Goal: Information Seeking & Learning: Learn about a topic

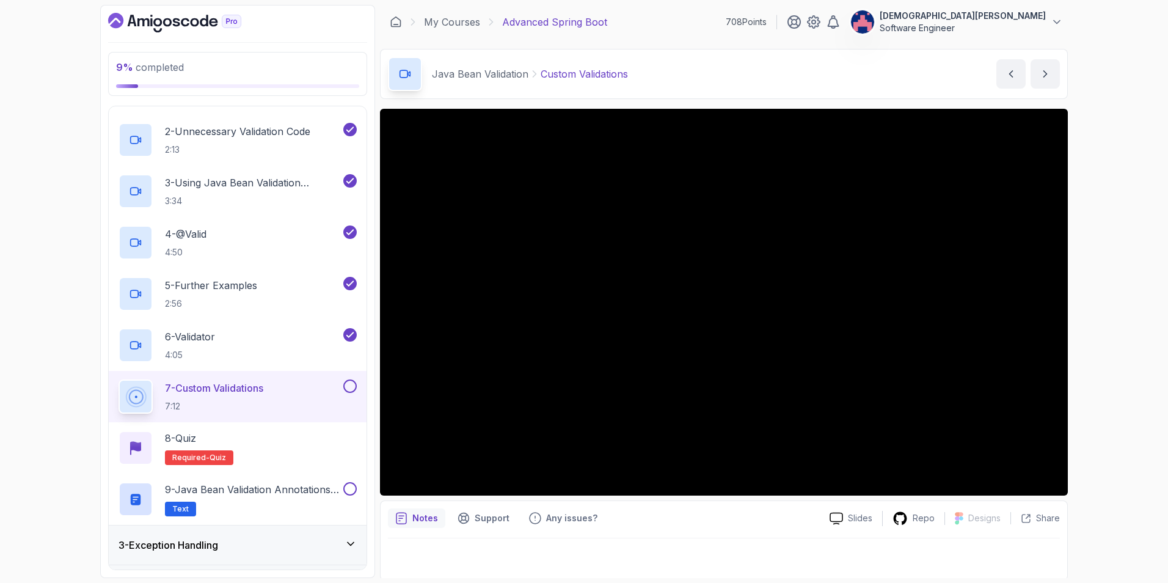
click at [260, 381] on p "7 - Custom Validations" at bounding box center [214, 388] width 98 height 15
click at [229, 381] on p "7 - Custom Validations" at bounding box center [214, 388] width 98 height 15
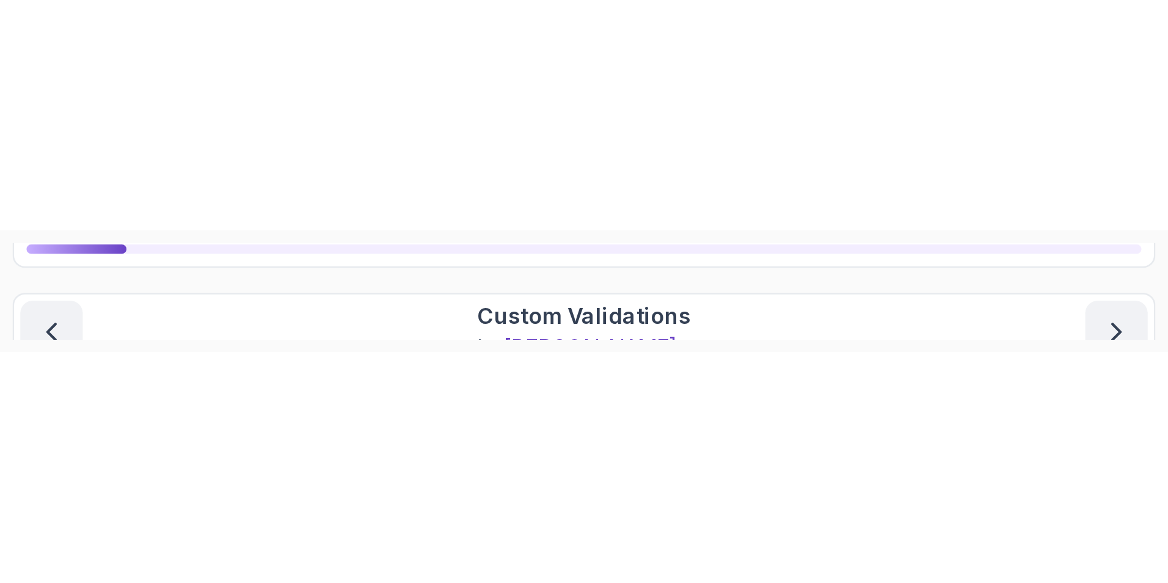
scroll to position [2, 0]
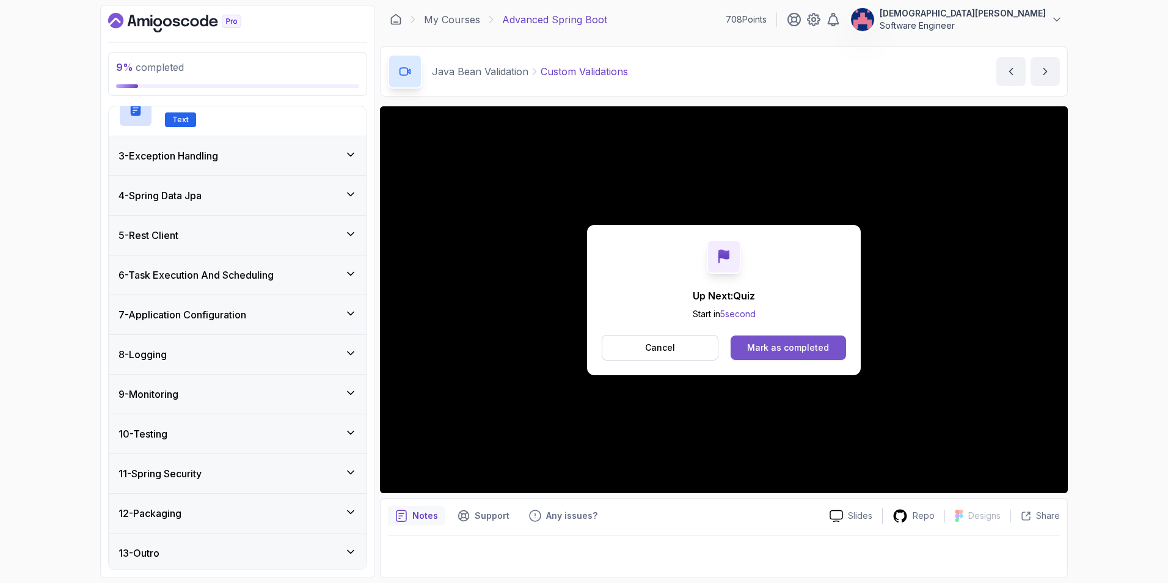
click at [777, 348] on div "Mark as completed" at bounding box center [788, 348] width 82 height 12
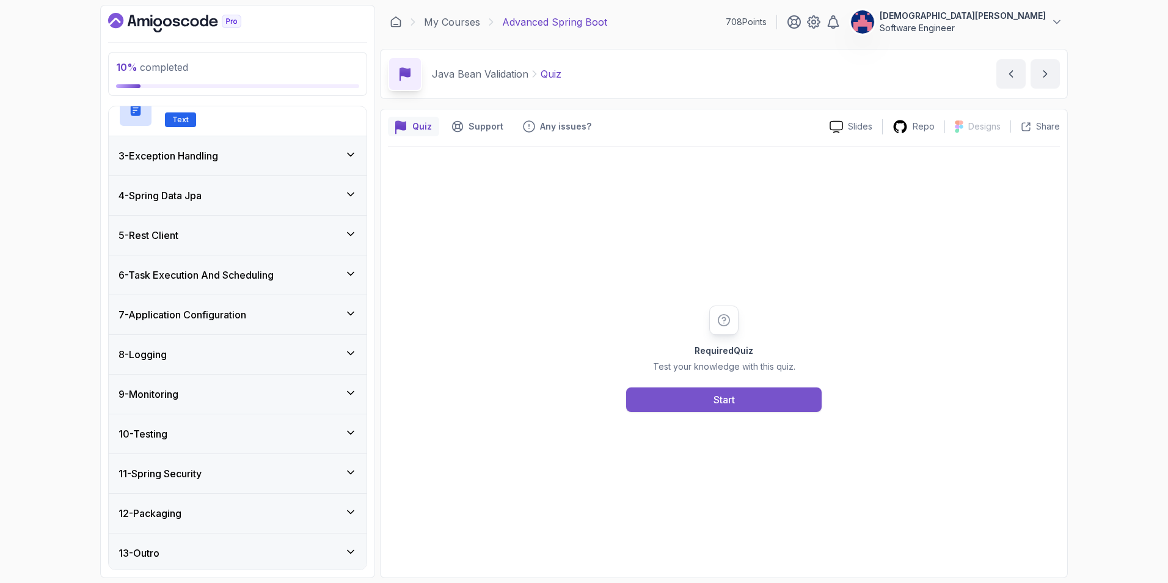
click at [745, 402] on button "Start" at bounding box center [724, 399] width 196 height 24
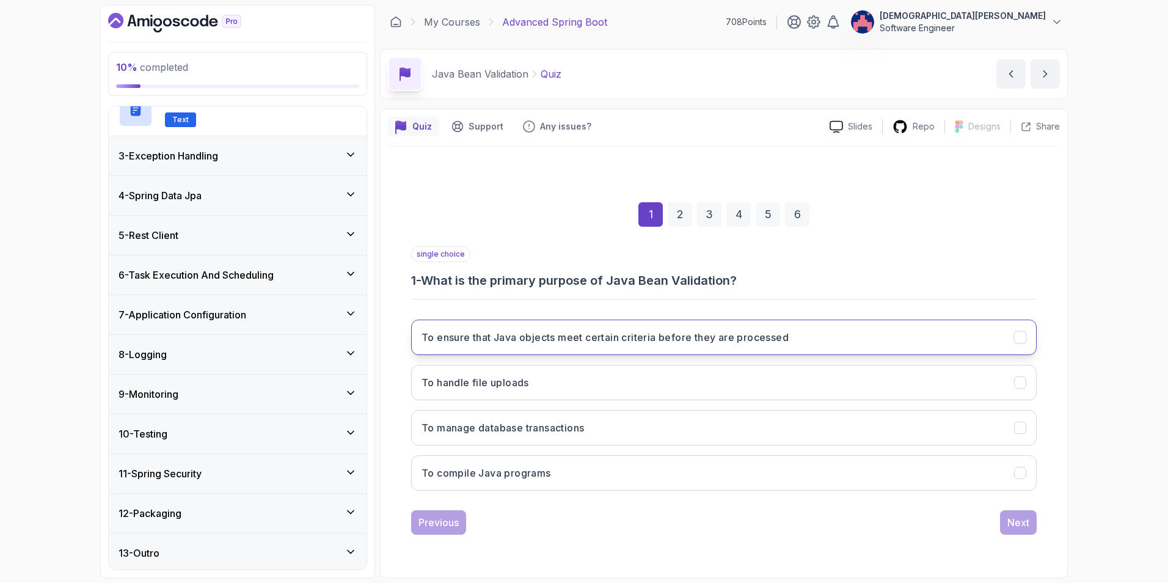
click at [777, 335] on icon "To ensure that Java objects meet certain criteria before they are processed" at bounding box center [1021, 337] width 12 height 12
click at [777, 411] on div "Next" at bounding box center [1018, 522] width 22 height 15
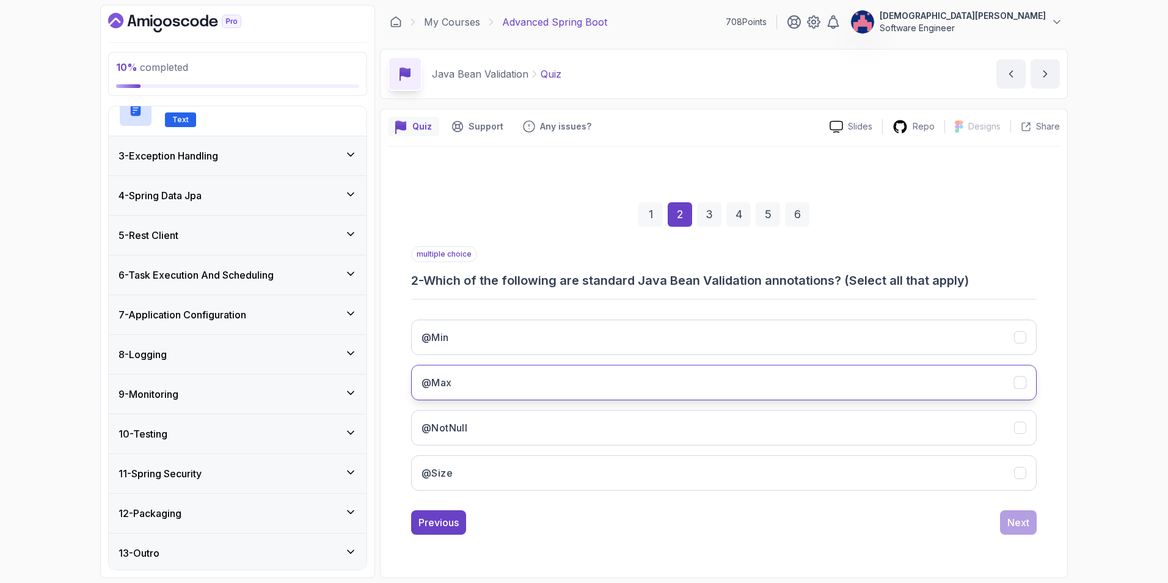
click at [777, 383] on button "@Max" at bounding box center [724, 382] width 626 height 35
click at [777, 337] on button "@Min" at bounding box center [724, 337] width 626 height 35
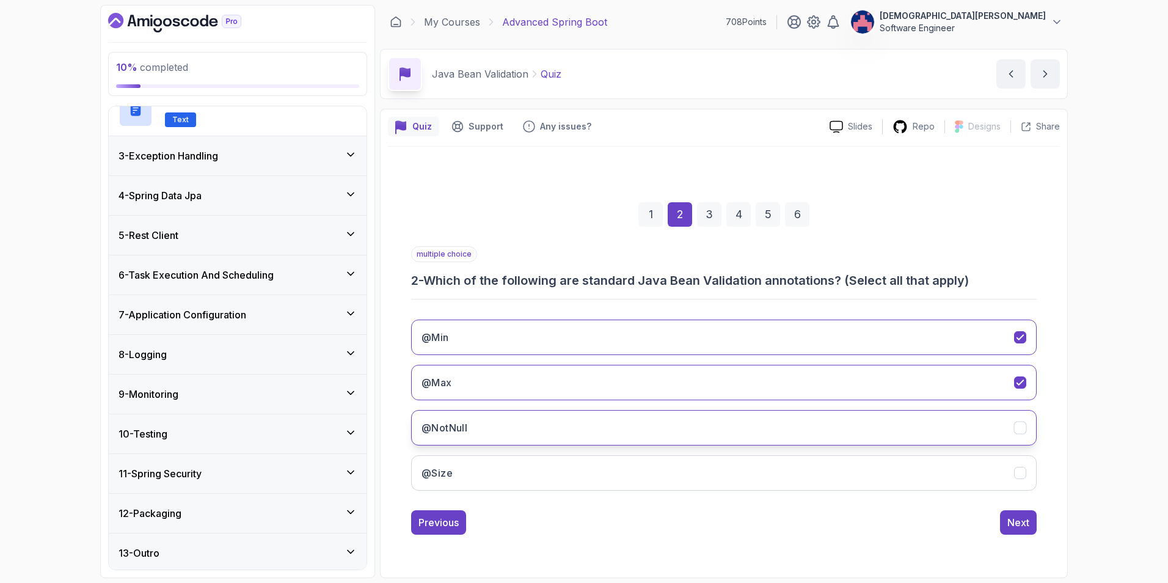
click at [777, 411] on button "@NotNull" at bounding box center [724, 427] width 626 height 35
click at [777, 411] on button "@Size" at bounding box center [724, 472] width 626 height 35
click at [777, 411] on div "Next" at bounding box center [1018, 522] width 22 height 15
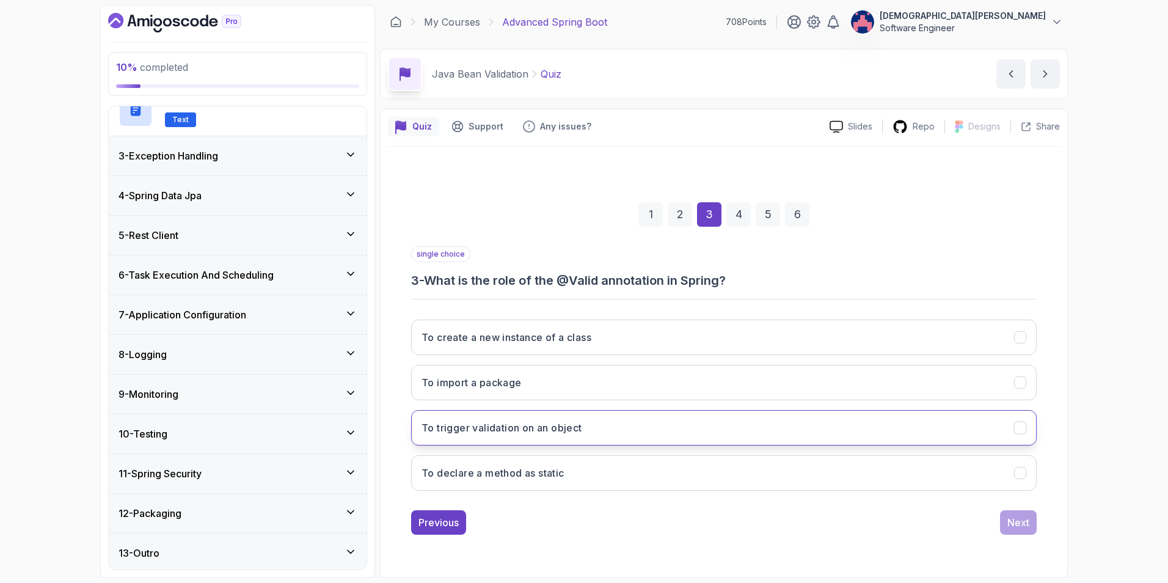
click at [777, 411] on button "To trigger validation on an object" at bounding box center [724, 427] width 626 height 35
click at [777, 411] on div "Next" at bounding box center [1018, 522] width 22 height 15
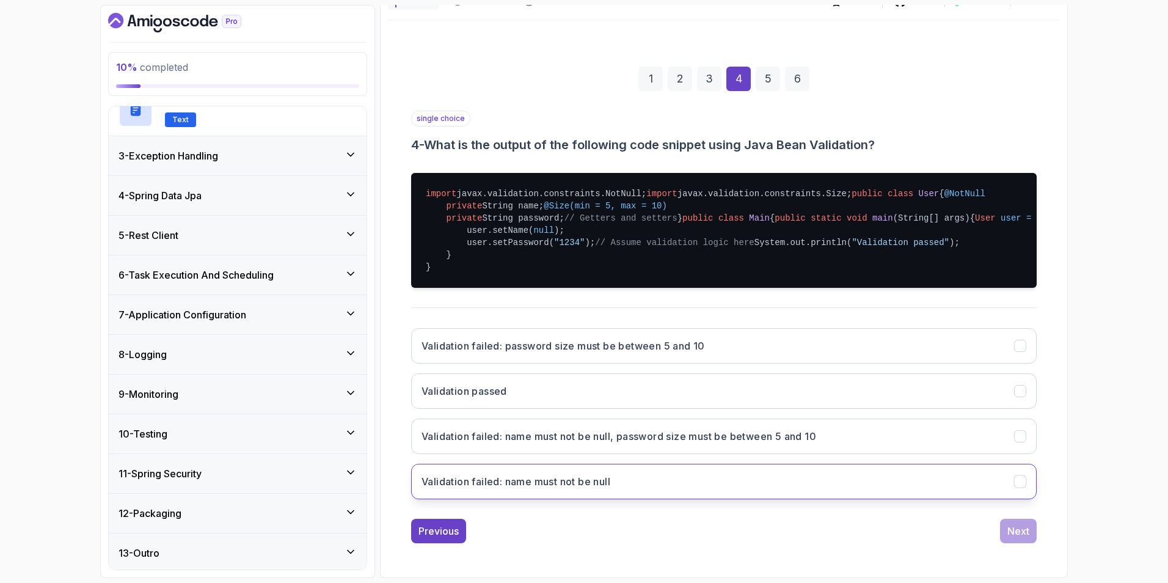
scroll to position [305, 0]
click at [777, 411] on button "Validation failed: name must not be null" at bounding box center [724, 481] width 626 height 35
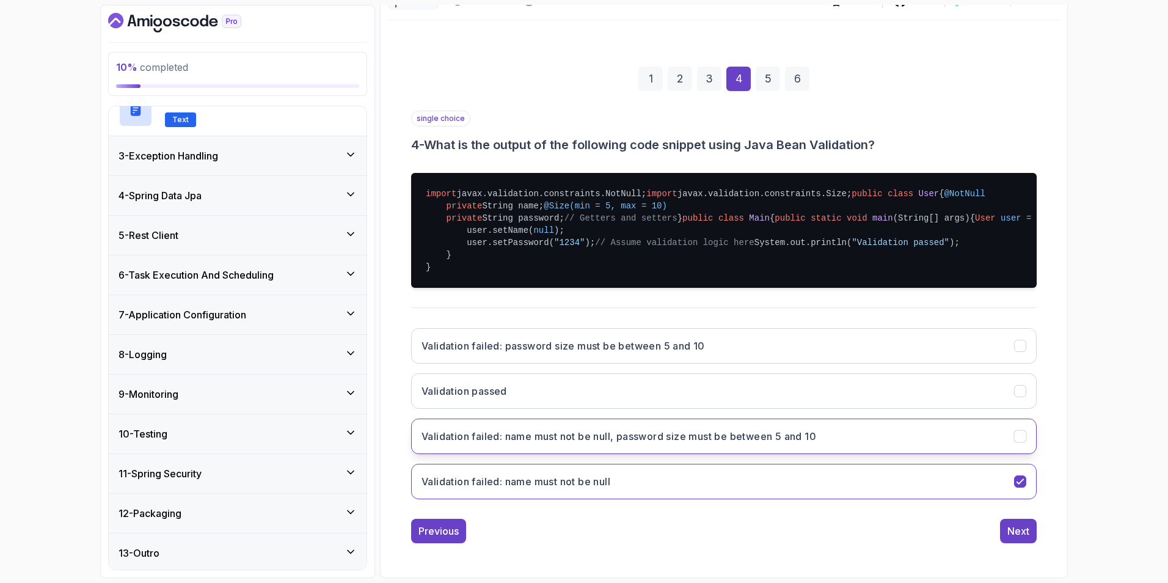
scroll to position [310, 0]
click at [777, 411] on button "Validation failed: name must not be null, password size must be between 5 and 10" at bounding box center [724, 436] width 626 height 35
click at [777, 411] on div "Next" at bounding box center [1018, 531] width 22 height 15
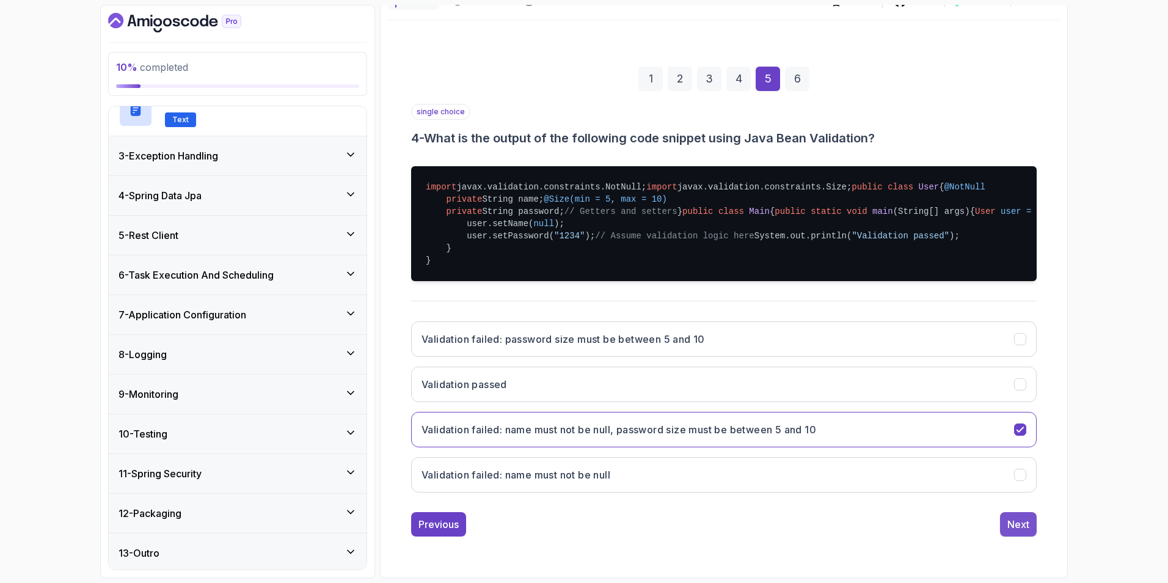
scroll to position [0, 0]
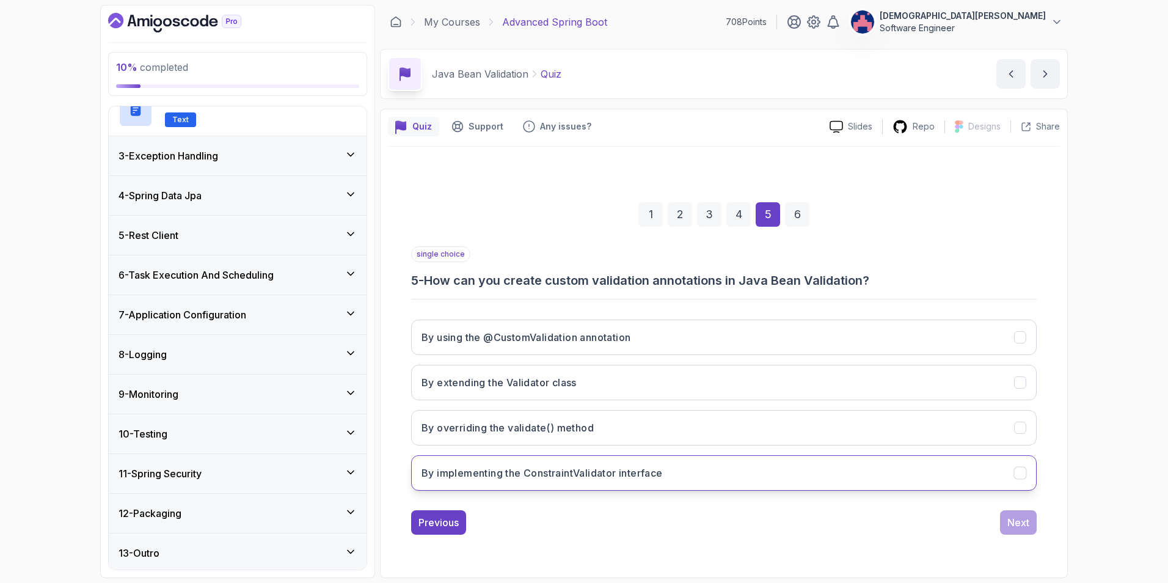
click at [777, 411] on button "By implementing the ConstraintValidator interface" at bounding box center [724, 472] width 626 height 35
click at [777, 411] on div "Next" at bounding box center [1018, 522] width 22 height 15
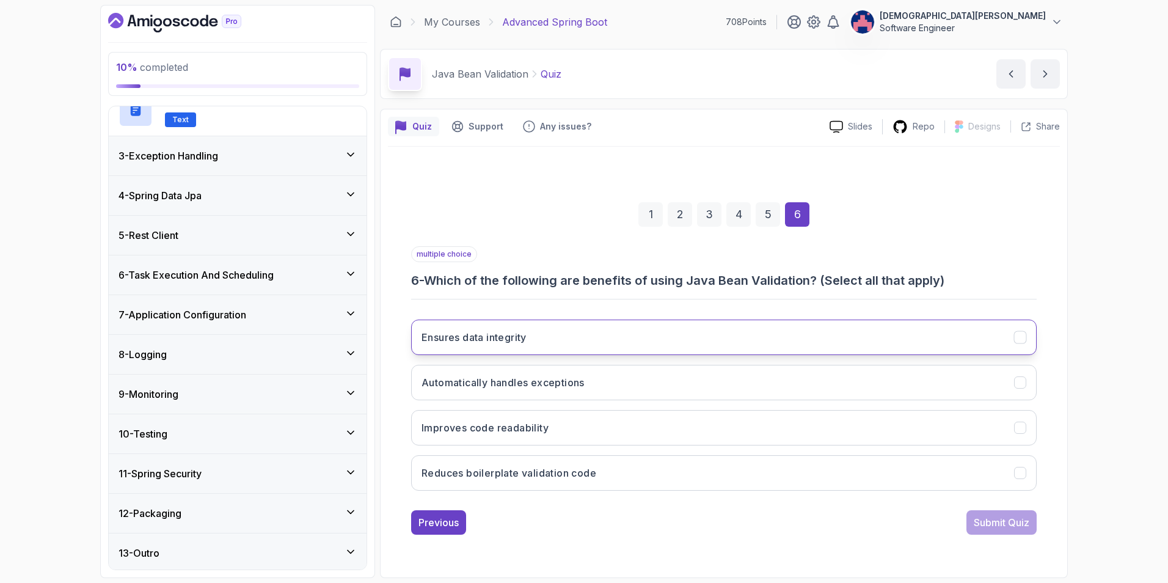
click at [777, 335] on button "Ensures data integrity" at bounding box center [724, 337] width 626 height 35
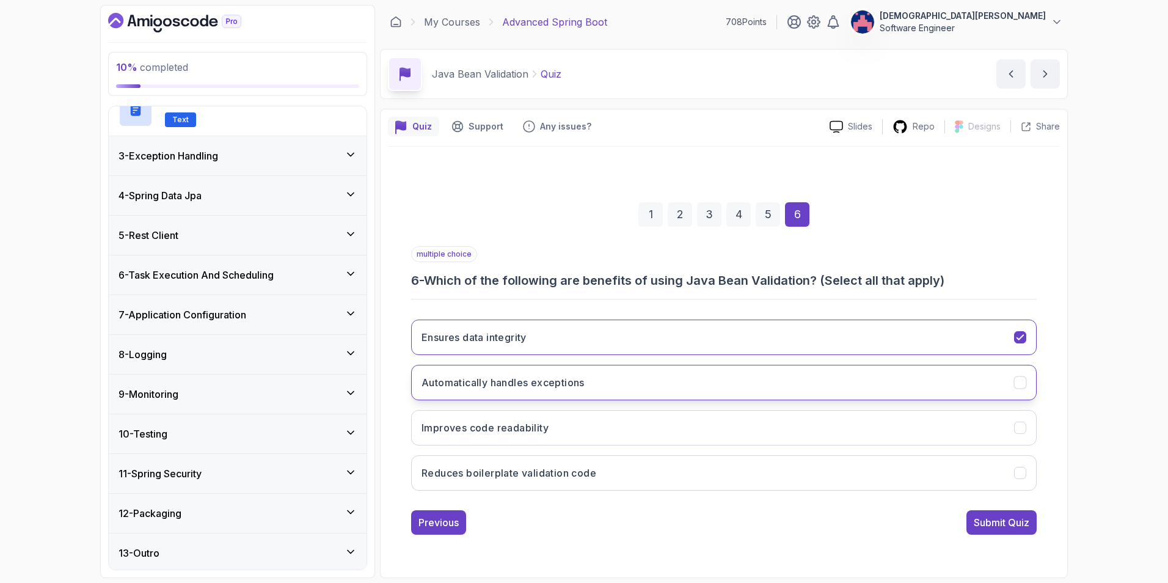
click at [777, 384] on button "Automatically handles exceptions" at bounding box center [724, 382] width 626 height 35
click at [777, 411] on button "Improves code readability" at bounding box center [724, 427] width 626 height 35
click at [777, 411] on div "Submit Quiz" at bounding box center [1002, 522] width 56 height 15
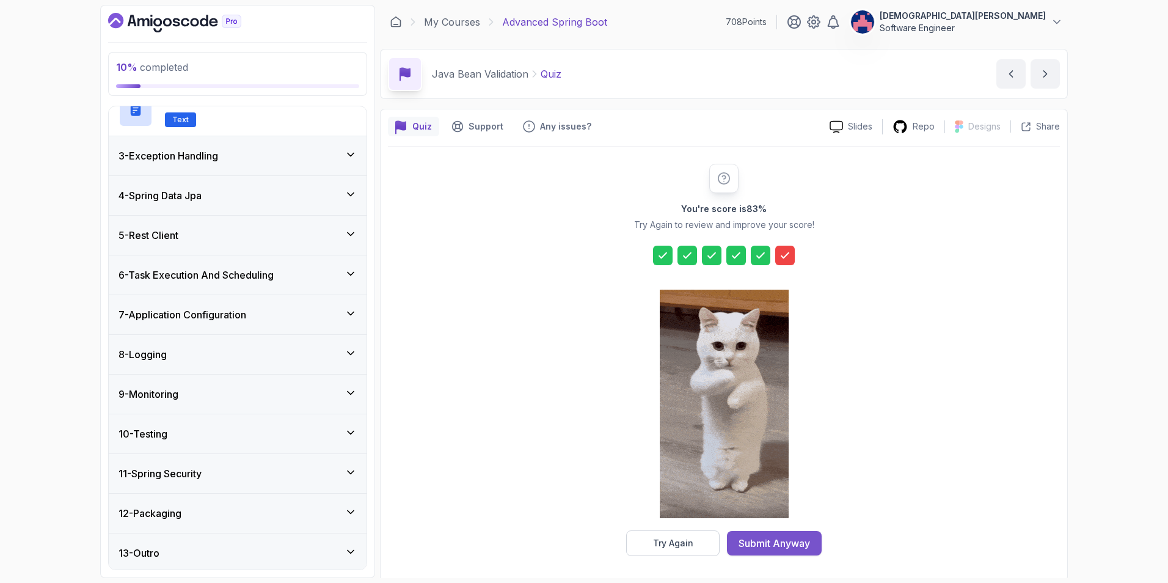
click at [777, 411] on div "Submit Anyway" at bounding box center [774, 543] width 71 height 15
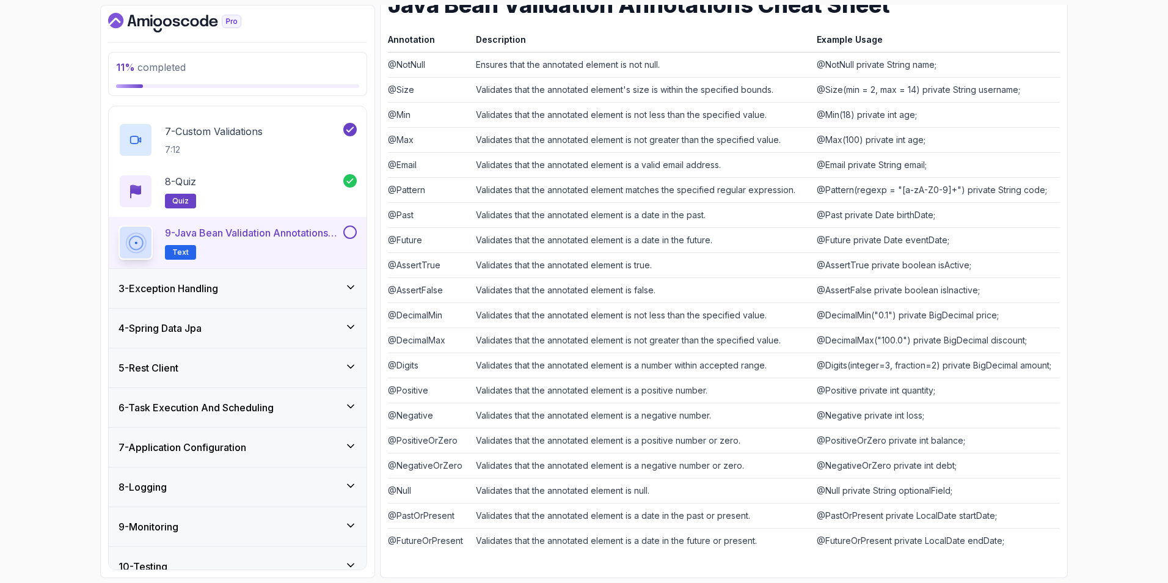
scroll to position [321, 0]
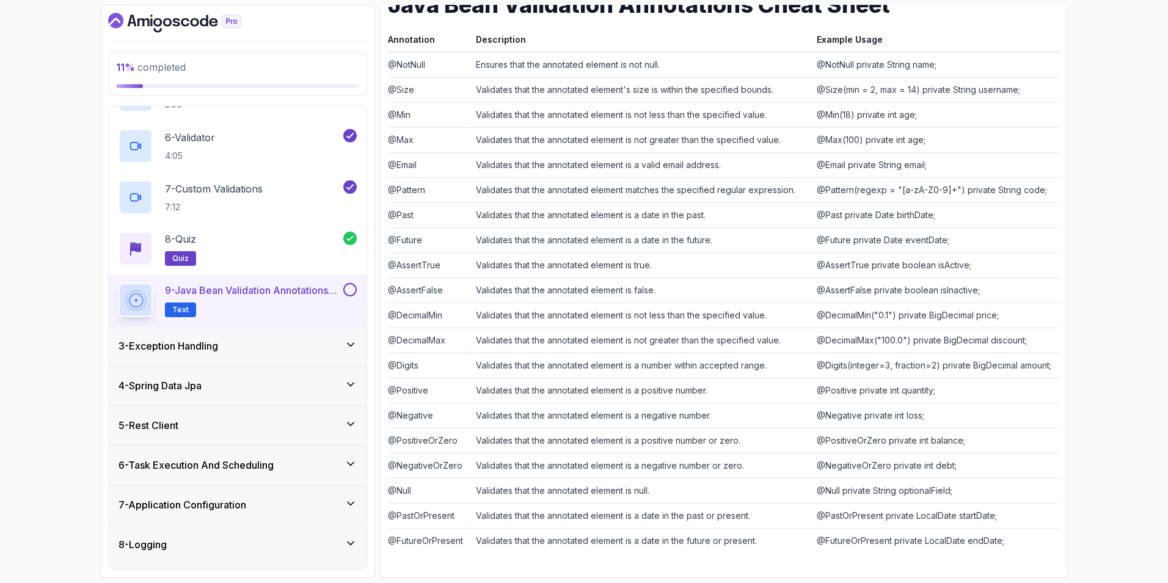
click at [310, 296] on p "9 - Java Bean Validation Annotations Cheat Sheet" at bounding box center [253, 290] width 176 height 15
click at [307, 245] on div "8 - Quiz quiz" at bounding box center [231, 249] width 225 height 34
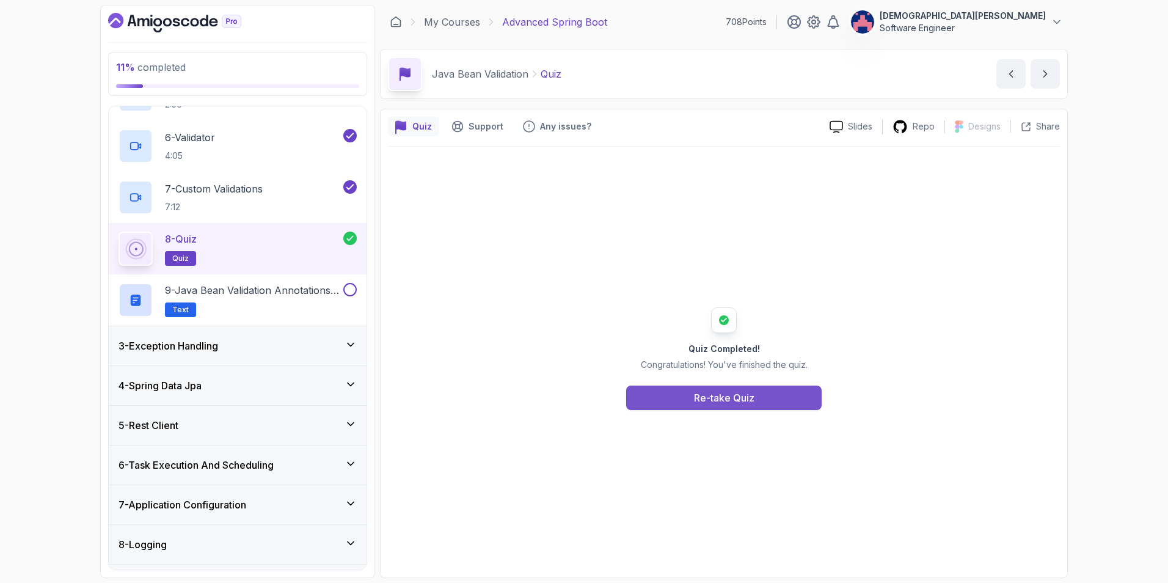
click at [762, 404] on button "Re-take Quiz" at bounding box center [724, 398] width 196 height 24
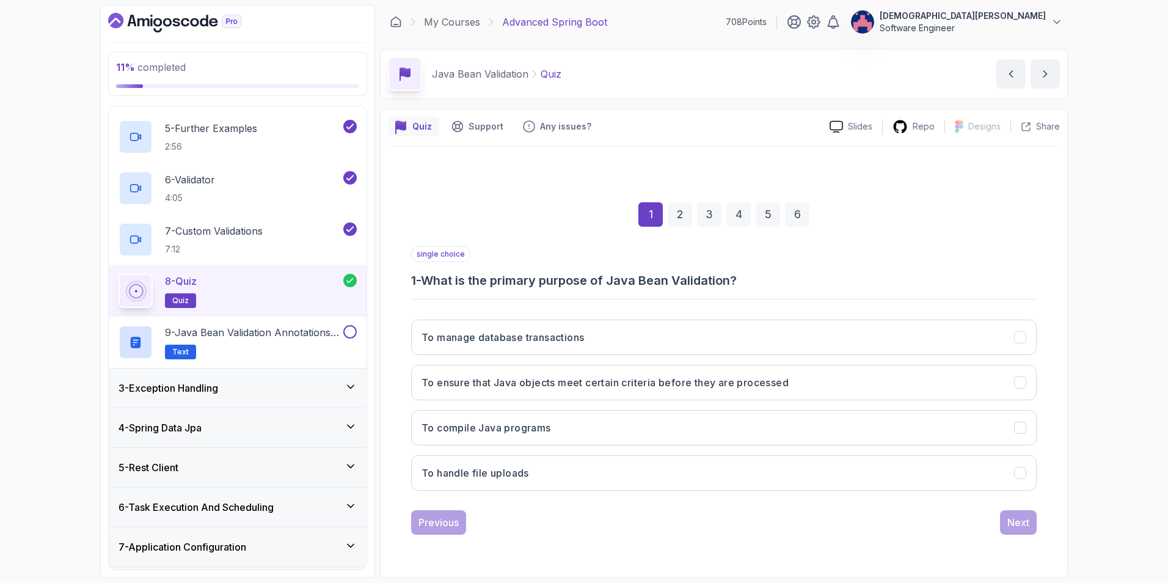
scroll to position [260, 0]
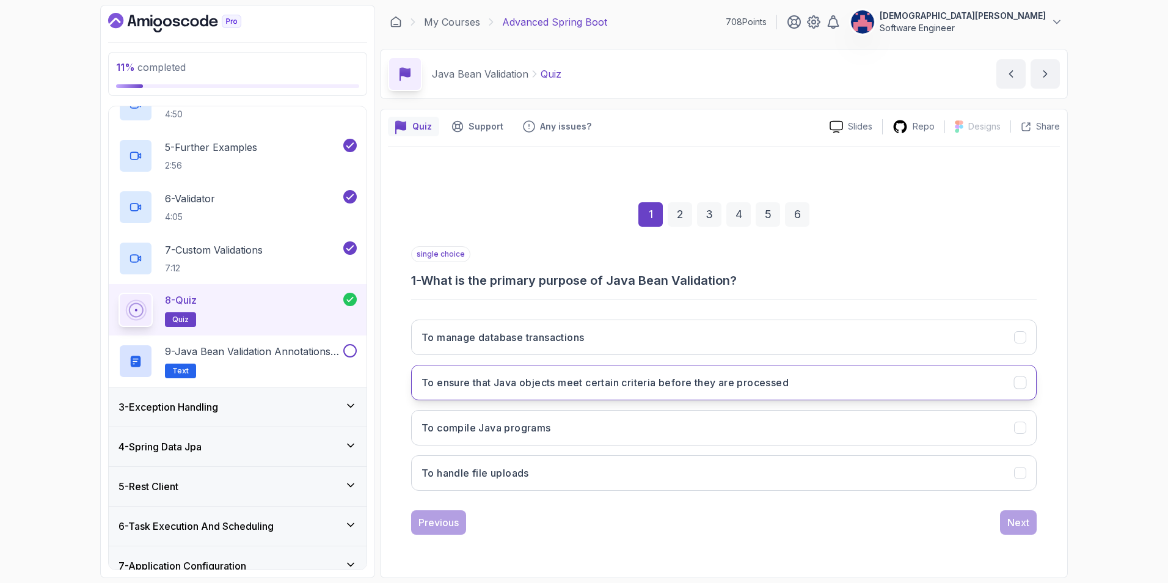
click at [593, 386] on h3 "To ensure that Java objects meet certain criteria before they are processed" at bounding box center [605, 382] width 367 height 15
click at [777, 411] on div "Next" at bounding box center [1018, 522] width 22 height 15
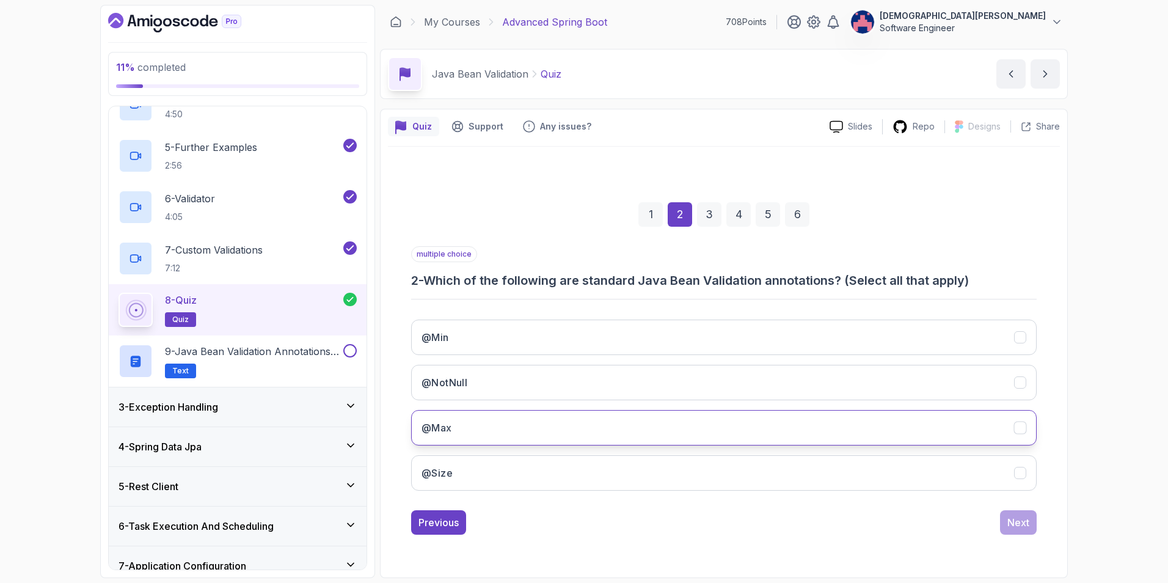
click at [777, 411] on button "@Max" at bounding box center [724, 427] width 626 height 35
click at [777, 411] on button "@Size" at bounding box center [724, 472] width 626 height 35
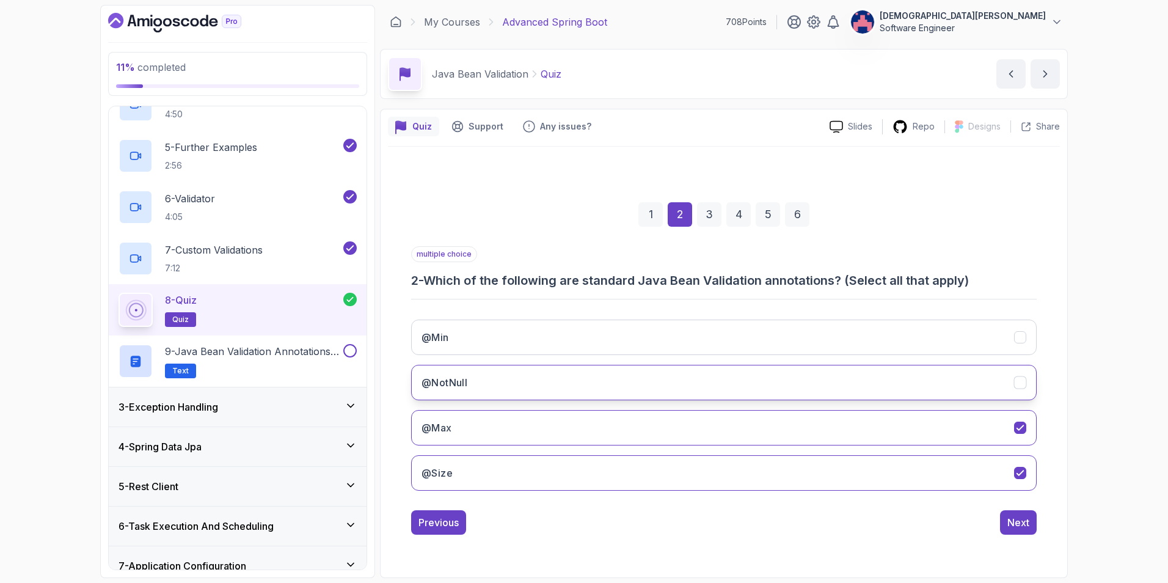
drag, startPoint x: 901, startPoint y: 389, endPoint x: 900, endPoint y: 381, distance: 8.0
click at [777, 387] on button "@NotNull" at bounding box center [724, 382] width 626 height 35
click at [777, 345] on button "@Min" at bounding box center [724, 337] width 626 height 35
click at [777, 411] on button "Next" at bounding box center [1018, 522] width 37 height 24
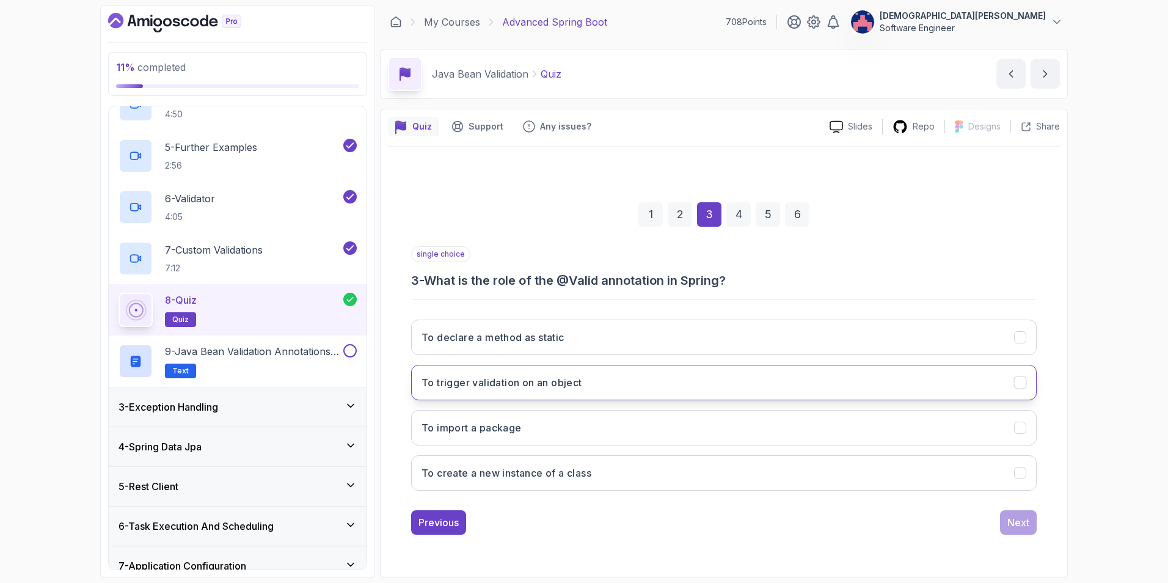
click at [777, 384] on button "To trigger validation on an object" at bounding box center [724, 382] width 626 height 35
click at [777, 411] on div "Next" at bounding box center [1018, 522] width 22 height 15
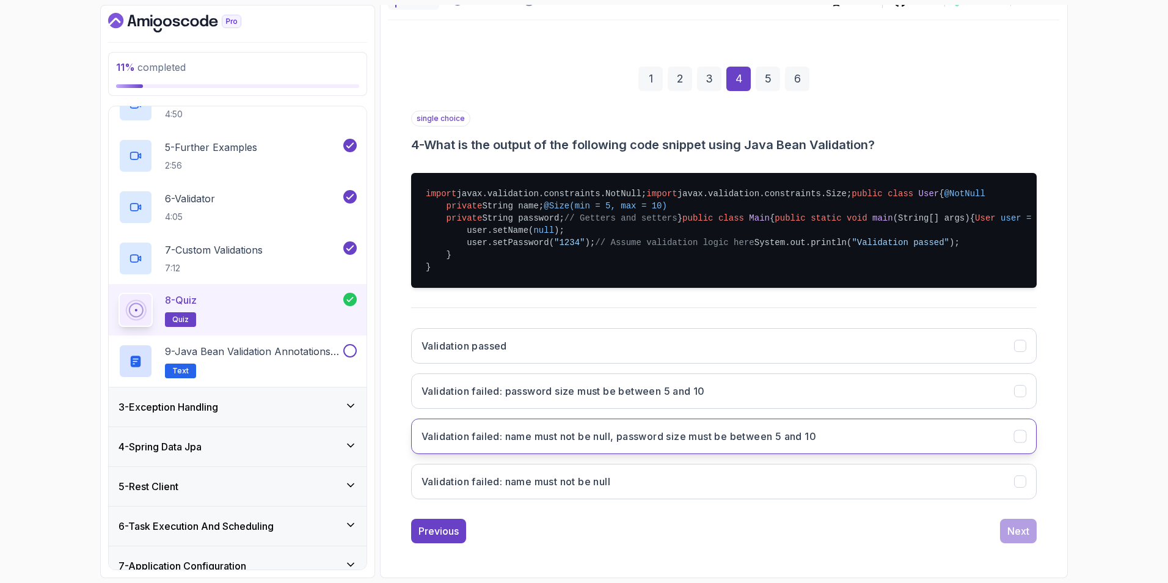
scroll to position [310, 0]
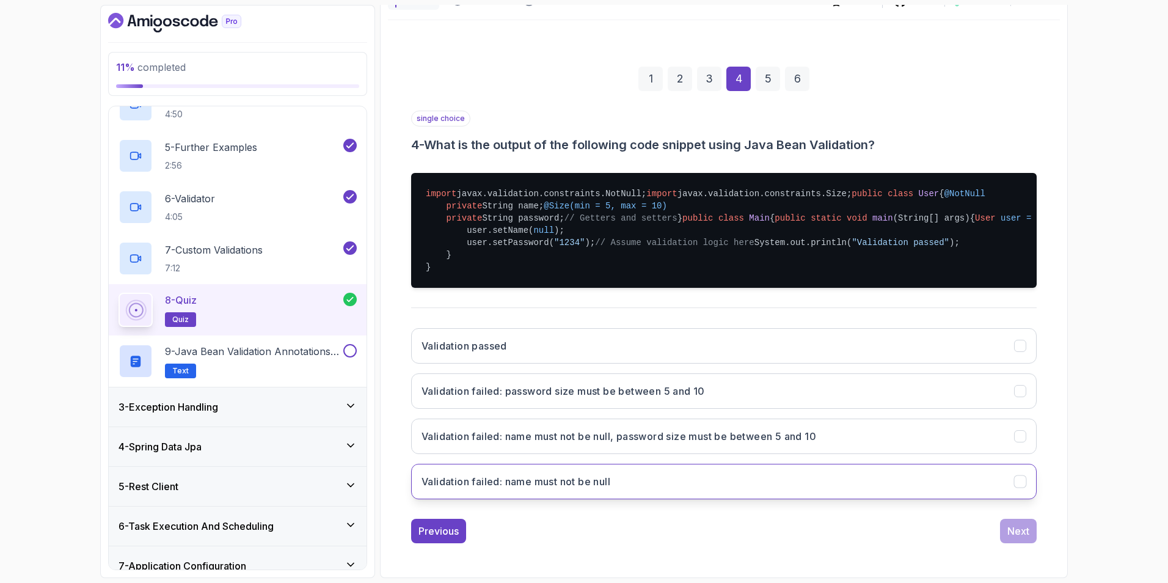
click at [777, 411] on button "Validation failed: name must not be null" at bounding box center [724, 481] width 626 height 35
click at [777, 411] on div "Next" at bounding box center [1018, 531] width 22 height 15
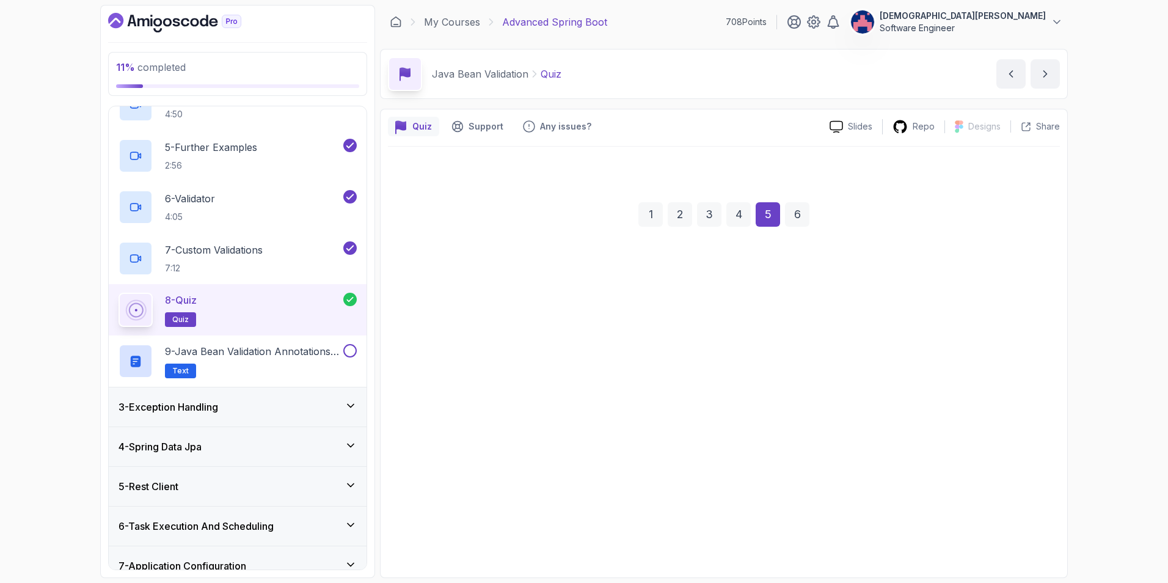
scroll to position [0, 0]
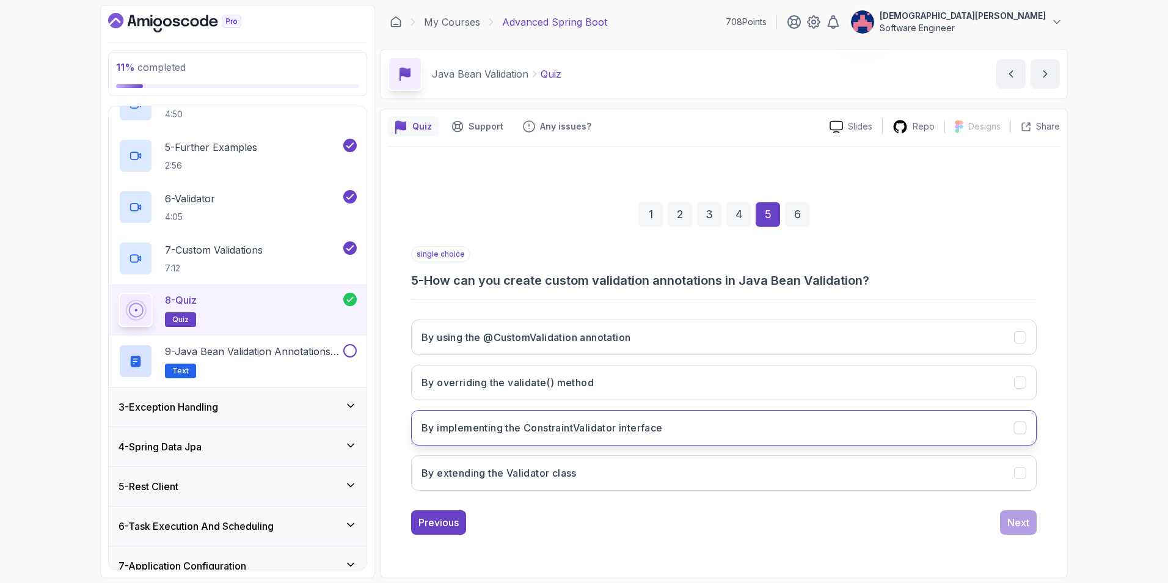
click at [777, 411] on button "By implementing the ConstraintValidator interface" at bounding box center [724, 427] width 626 height 35
click at [777, 411] on div "Next" at bounding box center [1018, 522] width 22 height 15
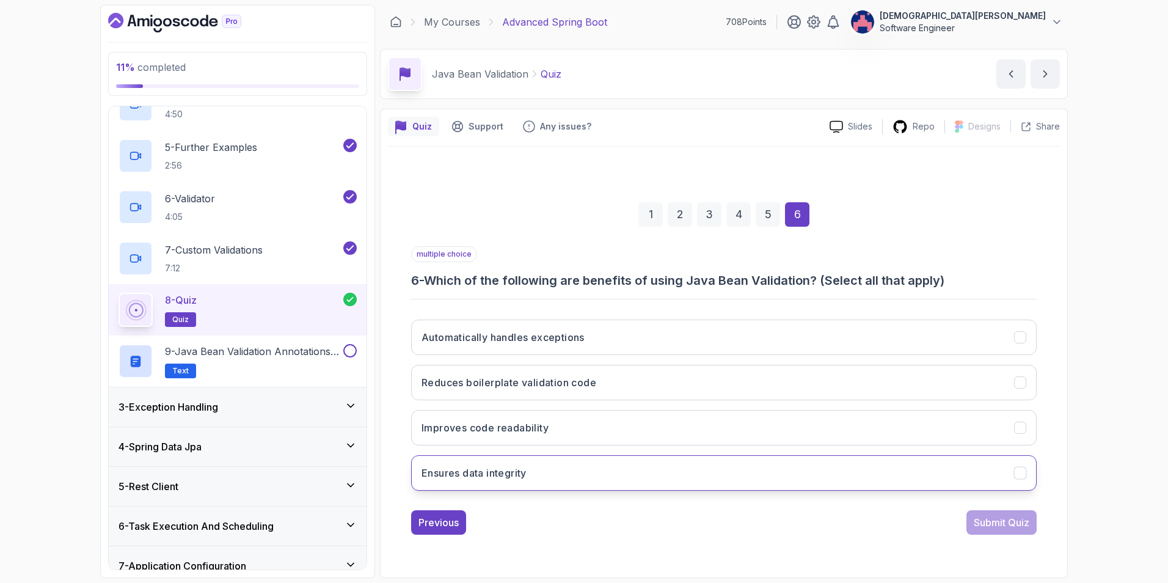
click at [777, 411] on button "Ensures data integrity" at bounding box center [724, 472] width 626 height 35
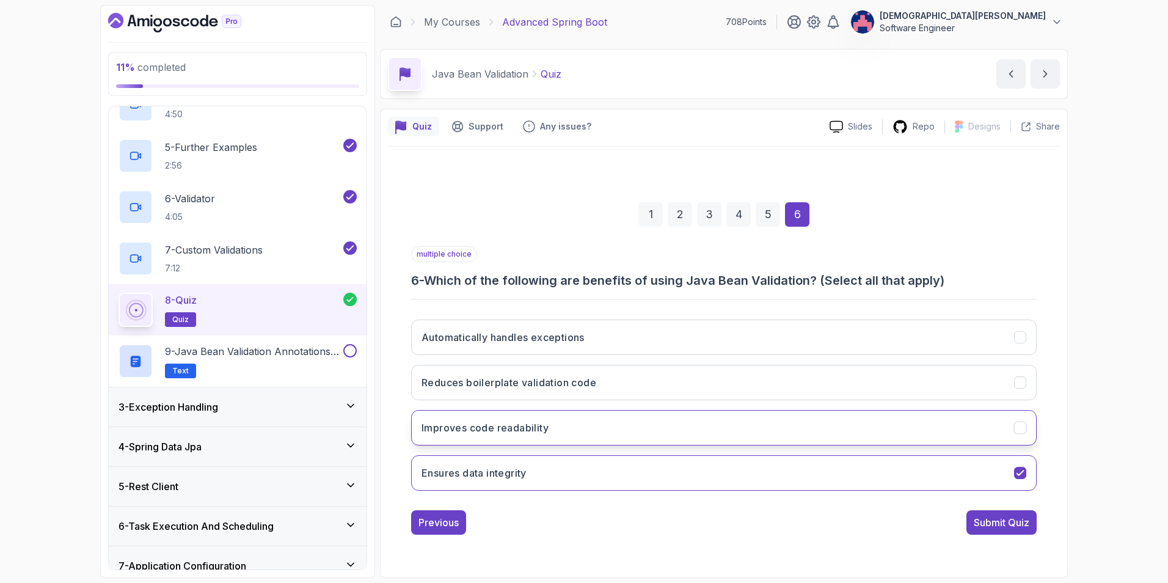
click at [777, 411] on button "Improves code readability" at bounding box center [724, 427] width 626 height 35
click at [777, 386] on button "Reduces boilerplate validation code" at bounding box center [724, 382] width 626 height 35
click at [777, 344] on button "Automatically handles exceptions" at bounding box center [724, 337] width 626 height 35
click at [777, 411] on div "Submit Quiz" at bounding box center [1002, 522] width 56 height 15
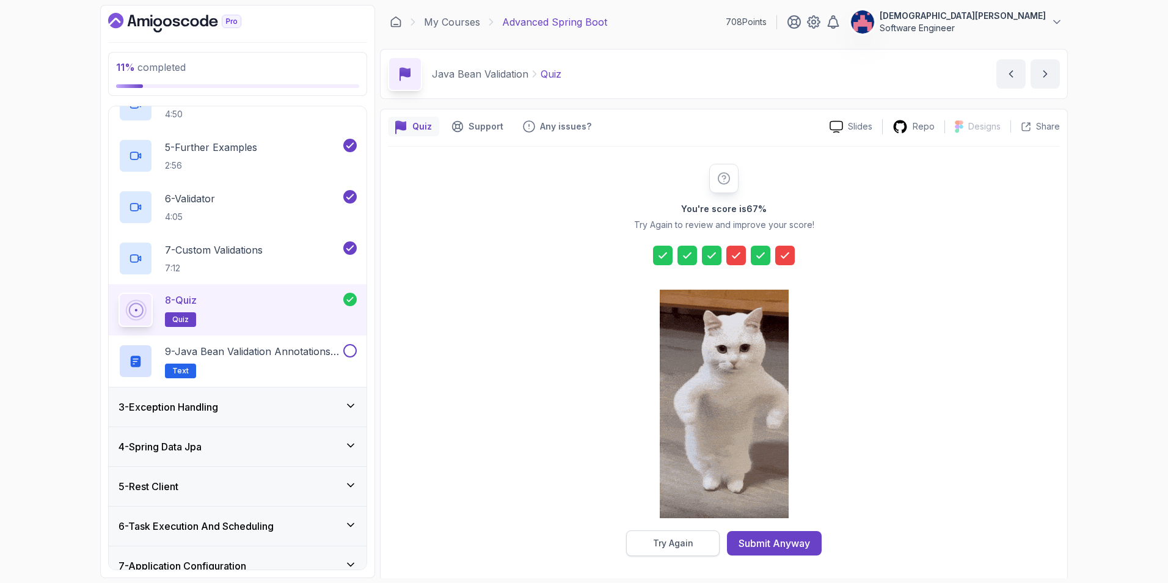
click at [681, 411] on div "Try Again" at bounding box center [673, 543] width 40 height 12
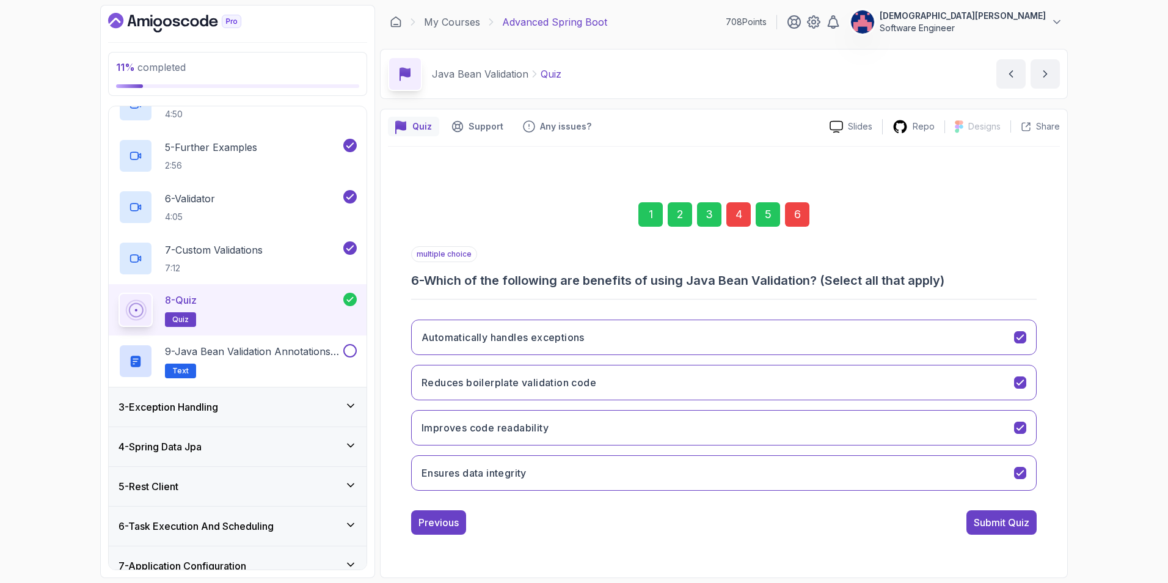
click at [739, 219] on div "4" at bounding box center [738, 214] width 24 height 24
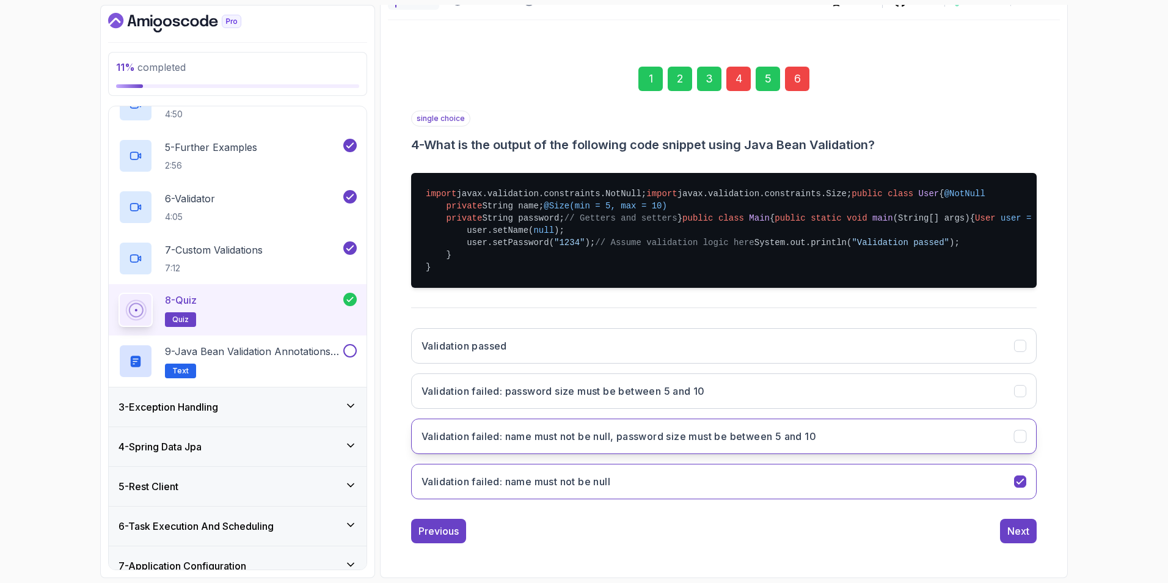
scroll to position [305, 0]
click at [777, 411] on button "Validation failed: name must not be null, password size must be between 5 and 10" at bounding box center [724, 436] width 626 height 35
click at [777, 411] on div "Next" at bounding box center [1018, 531] width 22 height 15
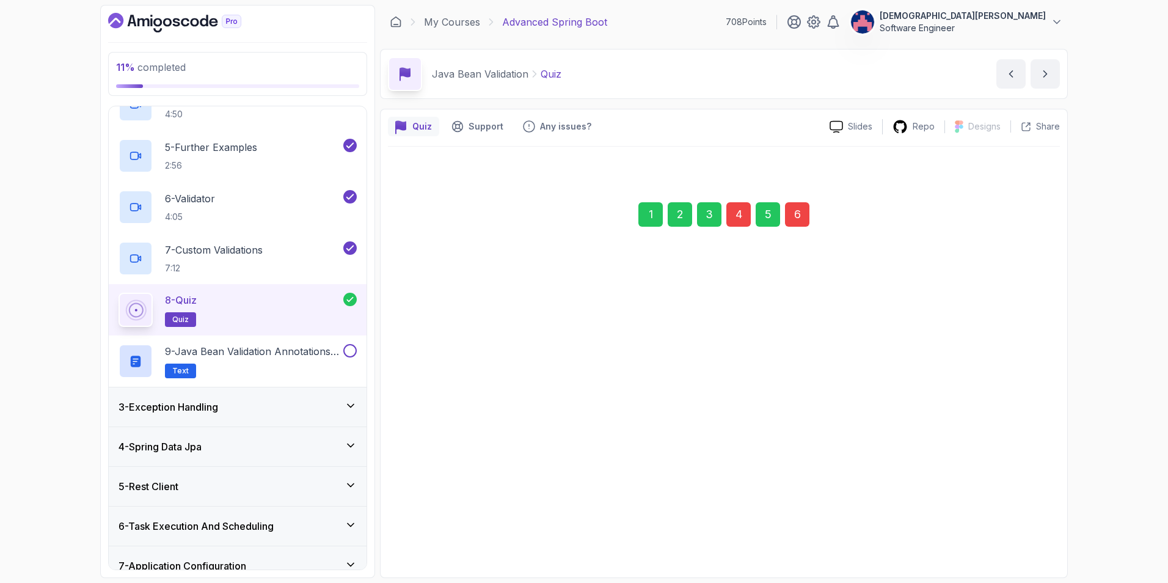
scroll to position [0, 0]
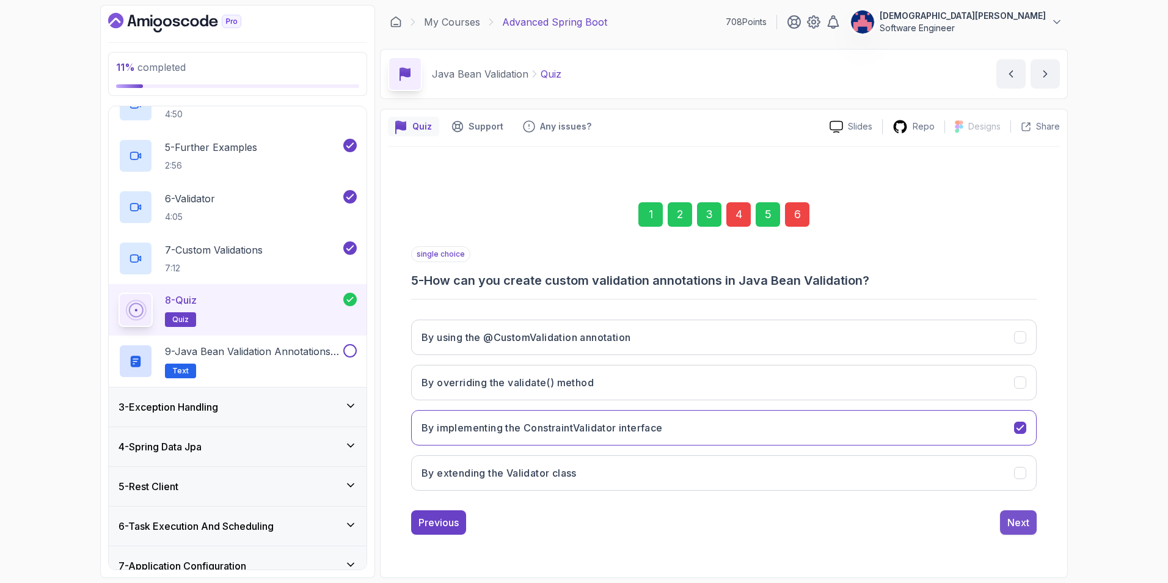
click at [777, 411] on div "Next" at bounding box center [1018, 522] width 22 height 15
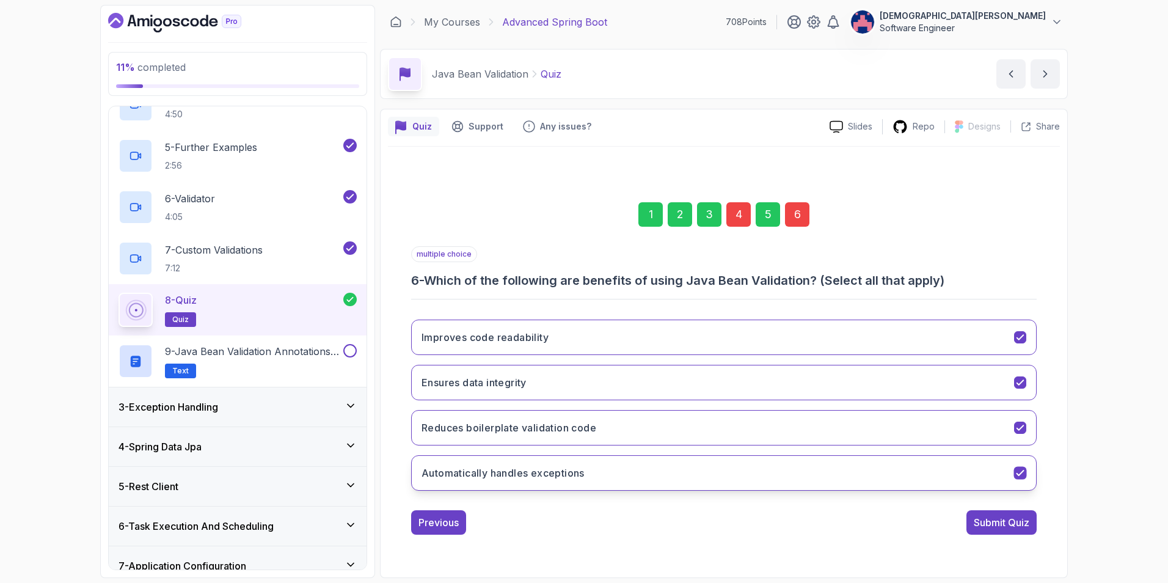
click at [777, 411] on icon "Automatically handles exceptions" at bounding box center [1021, 473] width 12 height 12
click at [777, 411] on div "Submit Quiz" at bounding box center [1002, 522] width 56 height 15
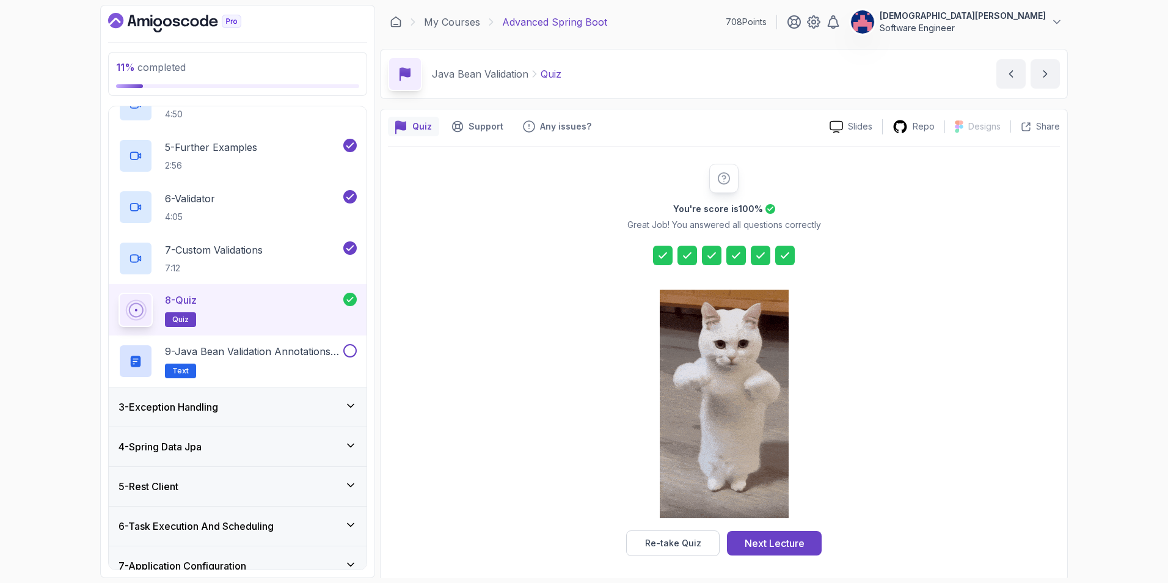
scroll to position [3, 0]
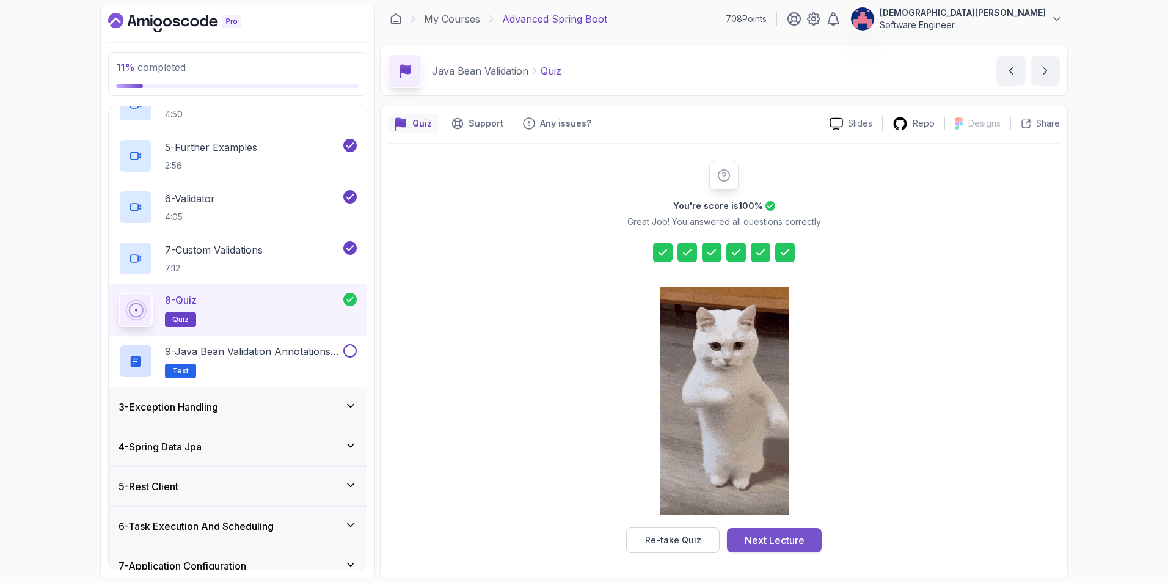
click at [763, 411] on div "Next Lecture" at bounding box center [775, 540] width 60 height 15
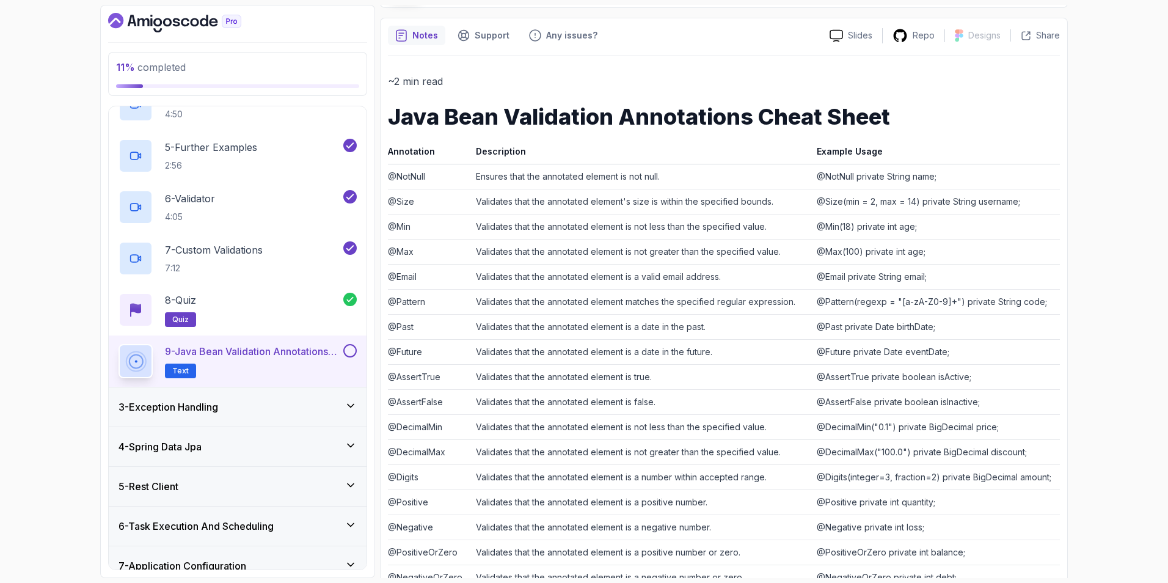
scroll to position [203, 0]
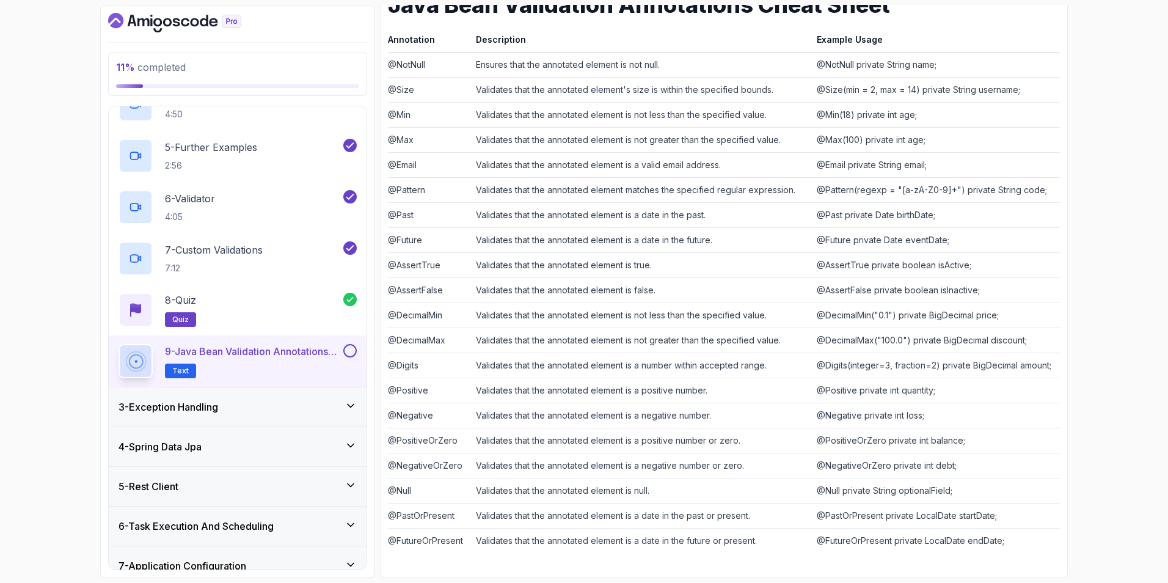
click at [344, 349] on button at bounding box center [349, 350] width 13 height 13
click at [335, 401] on div "3 - Exception Handling" at bounding box center [238, 407] width 238 height 15
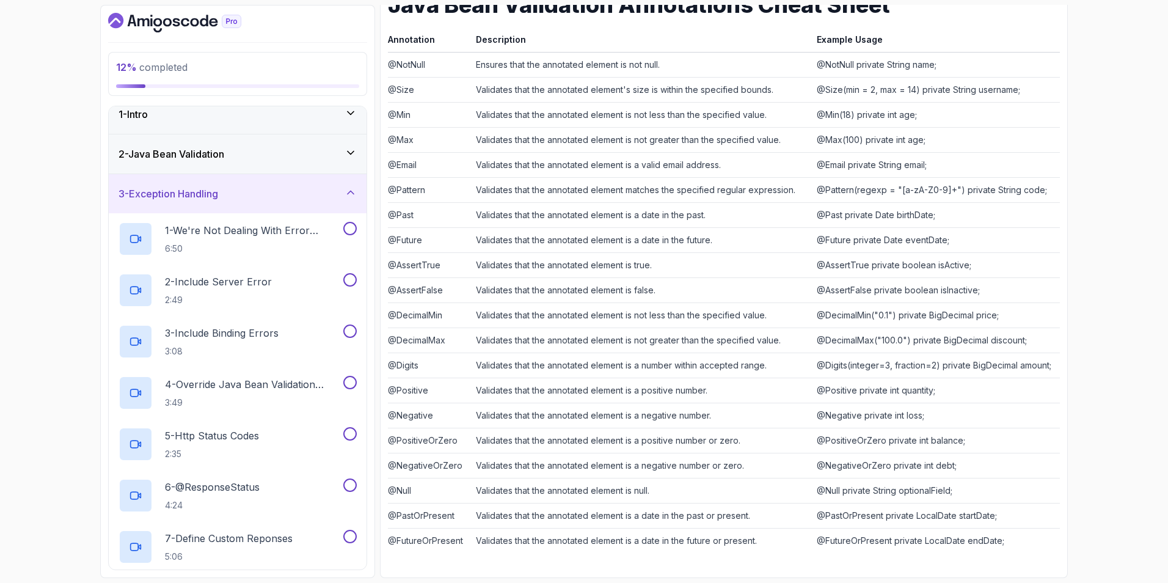
scroll to position [0, 0]
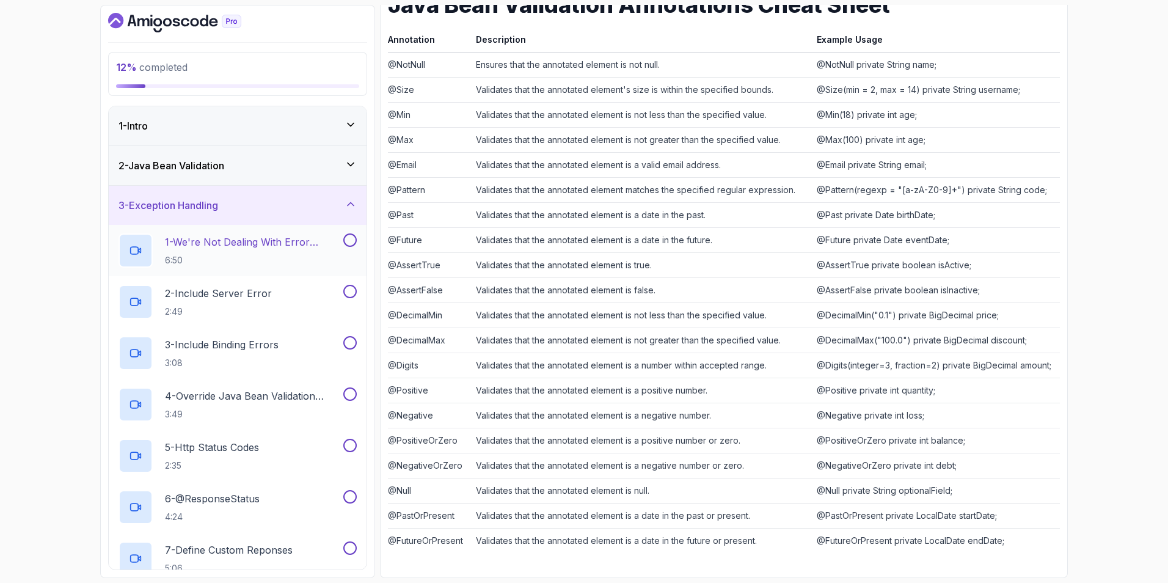
click at [261, 243] on p "1 - We're Not Dealing With Error Properply" at bounding box center [253, 242] width 176 height 15
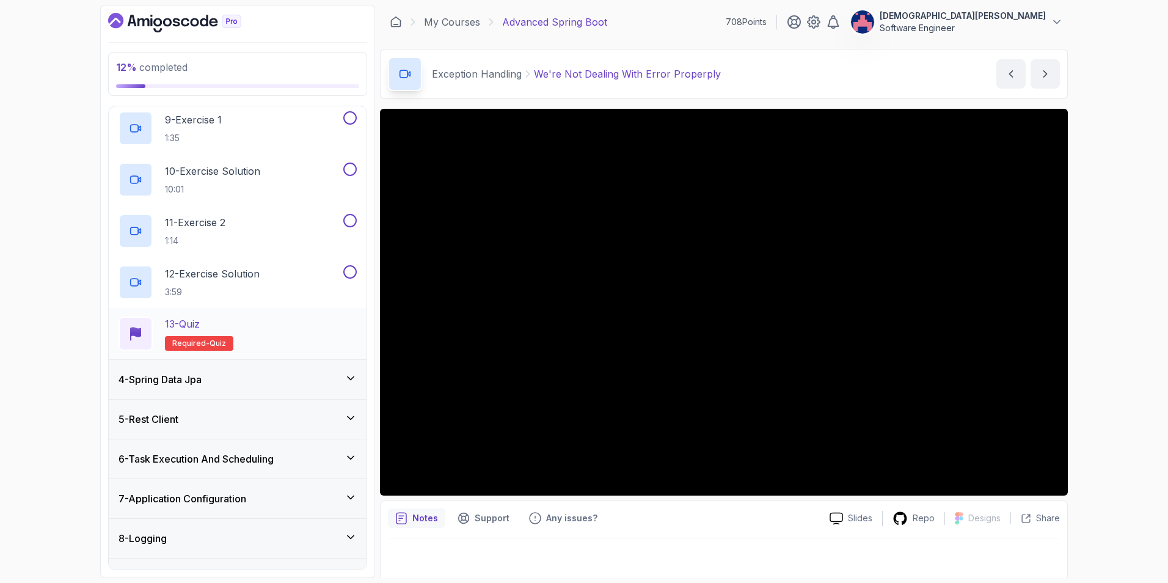
scroll to position [550, 0]
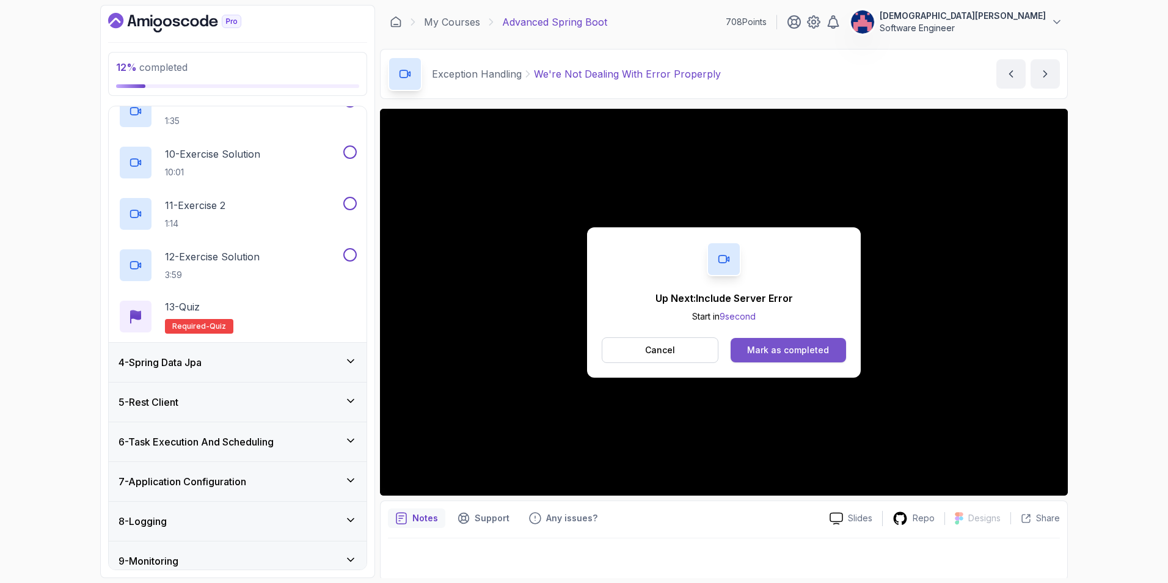
click at [777, 344] on div "Mark as completed" at bounding box center [788, 350] width 82 height 12
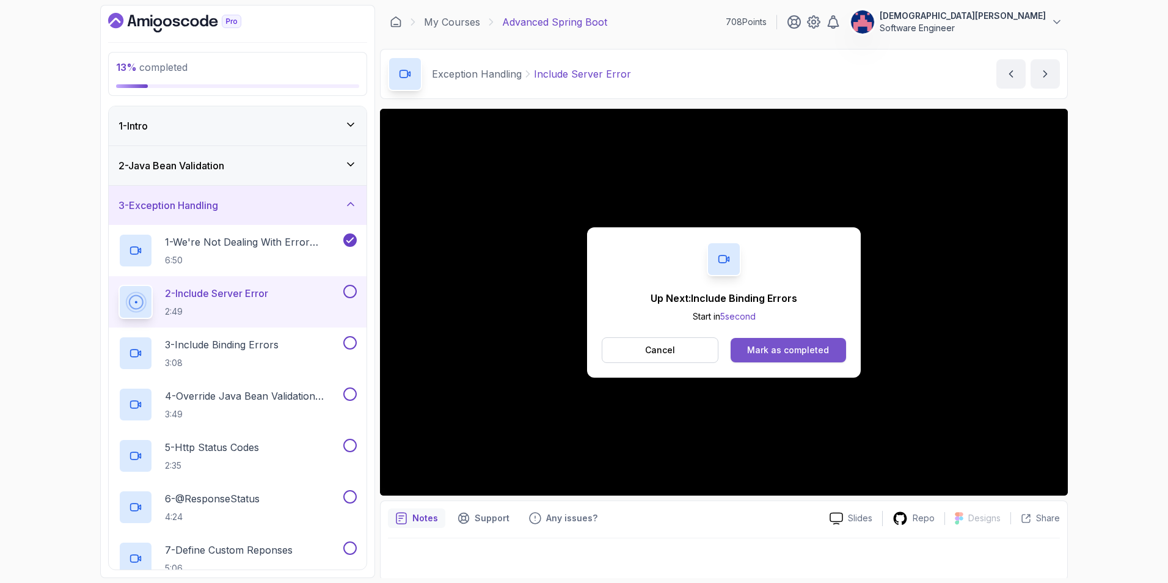
click at [777, 349] on div "Mark as completed" at bounding box center [788, 350] width 82 height 12
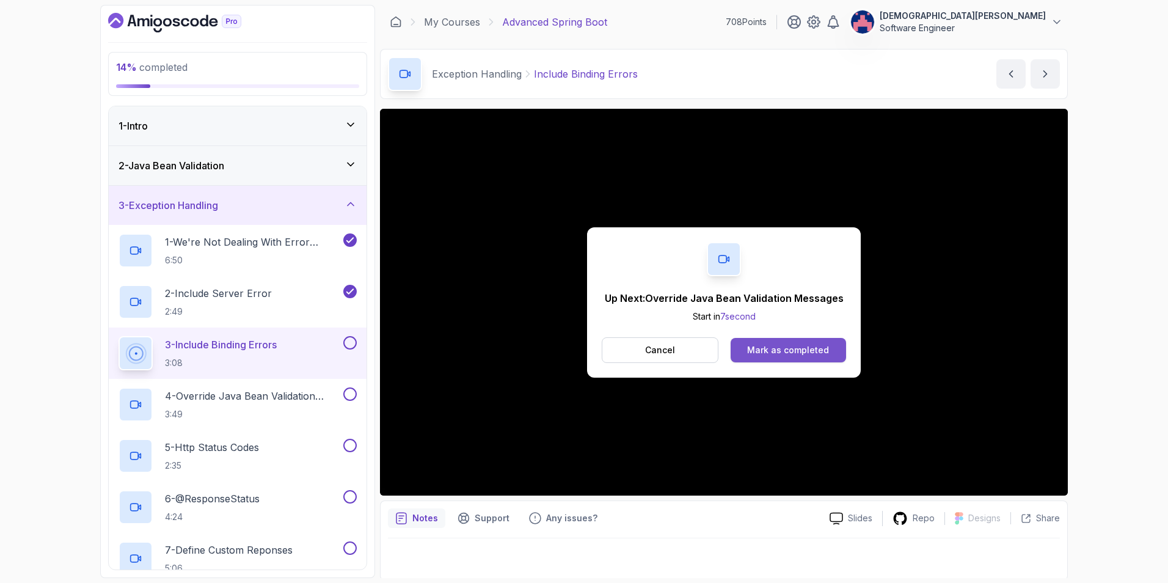
click at [777, 347] on div "Mark as completed" at bounding box center [788, 350] width 82 height 12
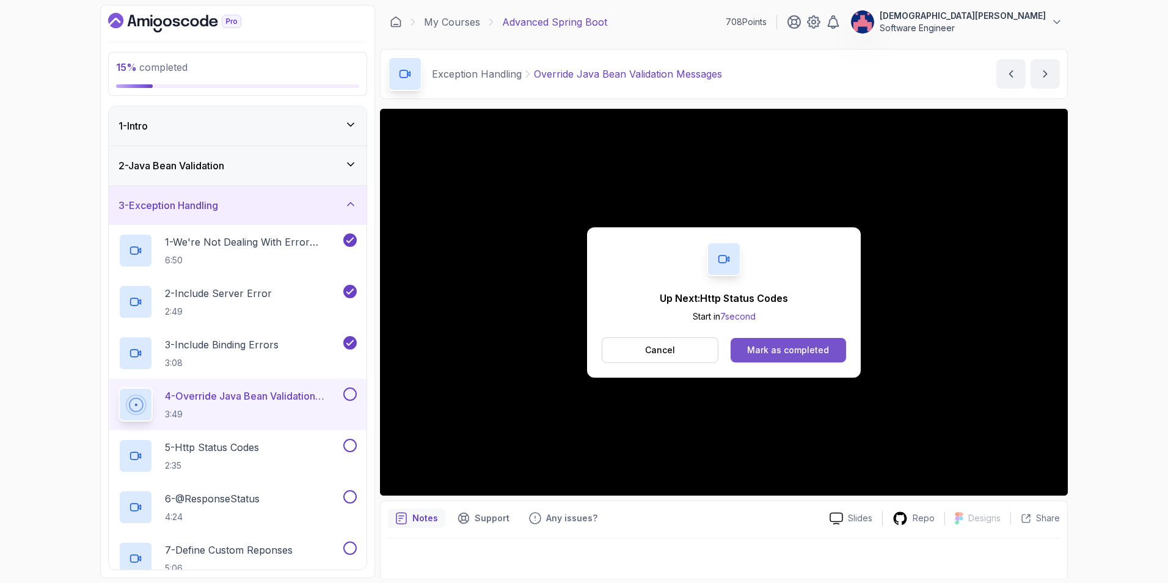
click at [763, 351] on div "Mark as completed" at bounding box center [788, 350] width 82 height 12
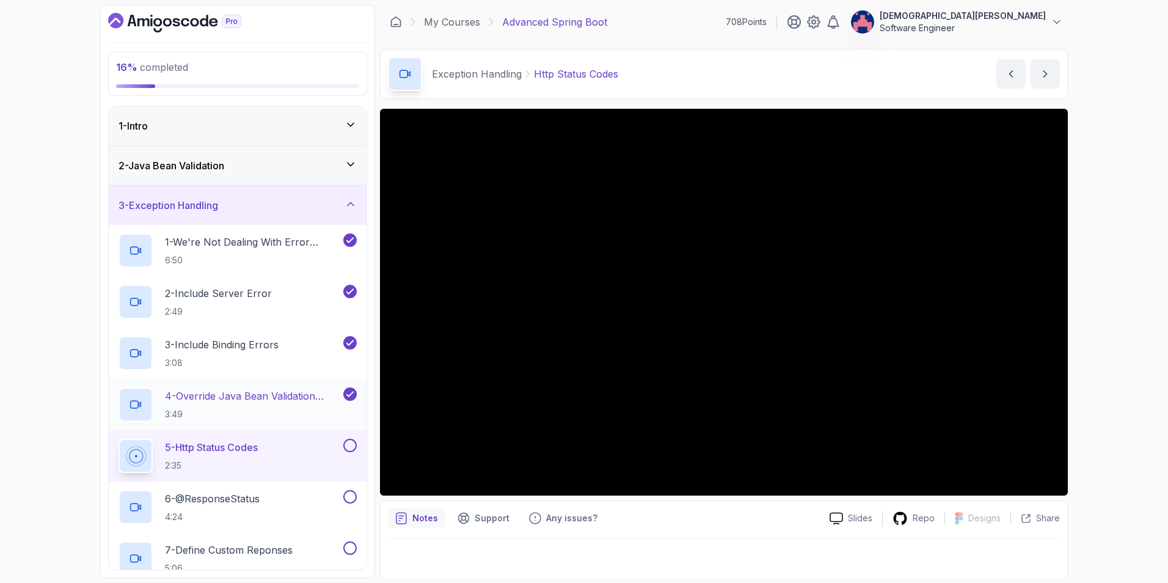
scroll to position [183, 0]
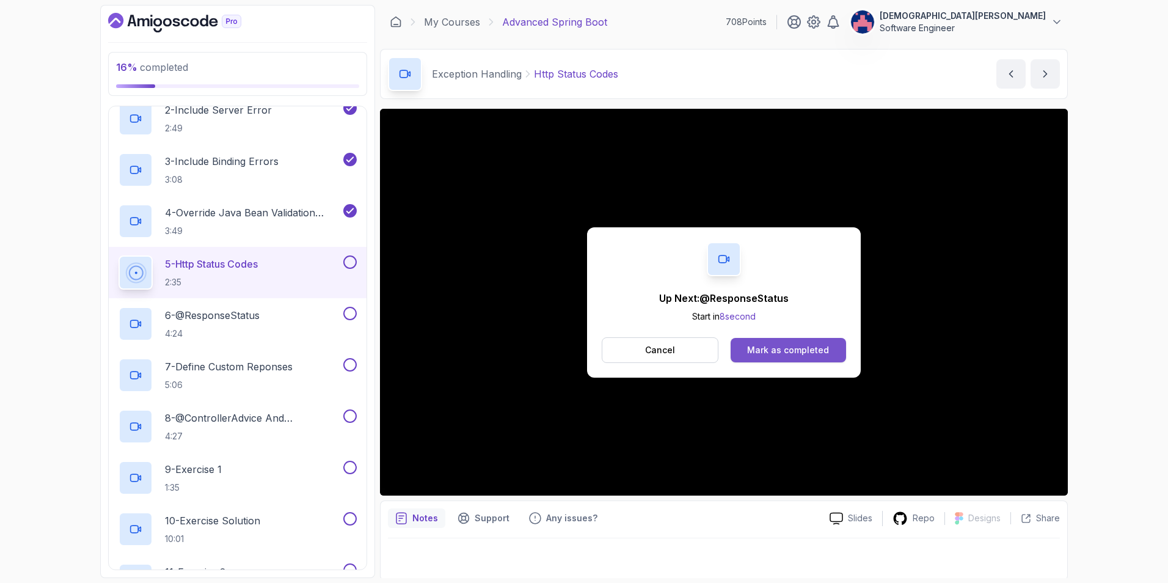
click at [777, 345] on div "Mark as completed" at bounding box center [788, 350] width 82 height 12
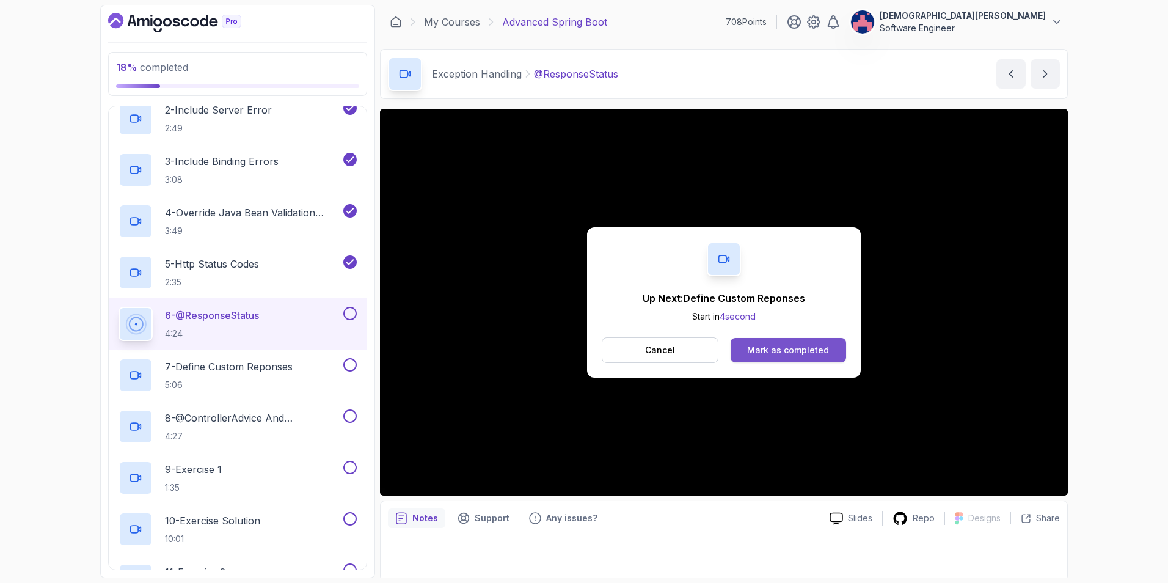
click at [761, 352] on div "Mark as completed" at bounding box center [788, 350] width 82 height 12
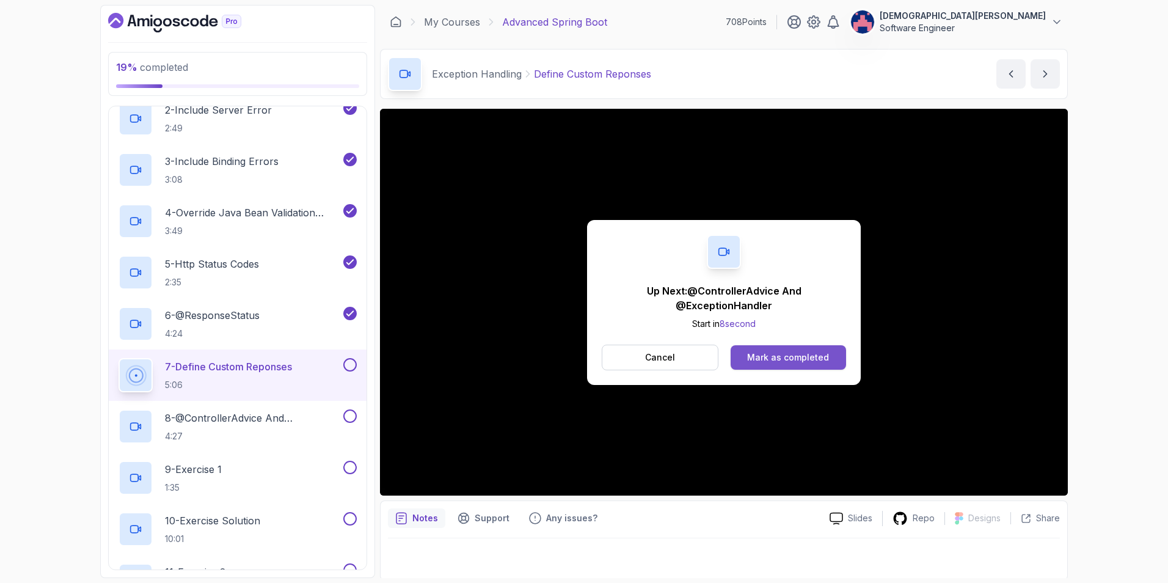
click at [769, 356] on div "Mark as completed" at bounding box center [788, 357] width 82 height 12
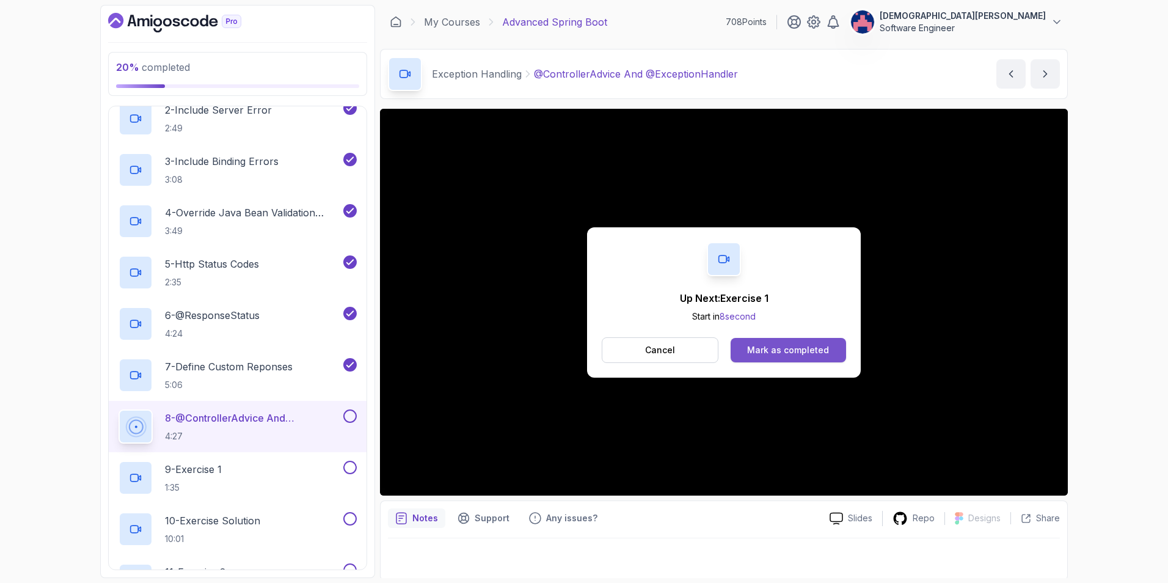
click at [777, 349] on div "Mark as completed" at bounding box center [788, 350] width 82 height 12
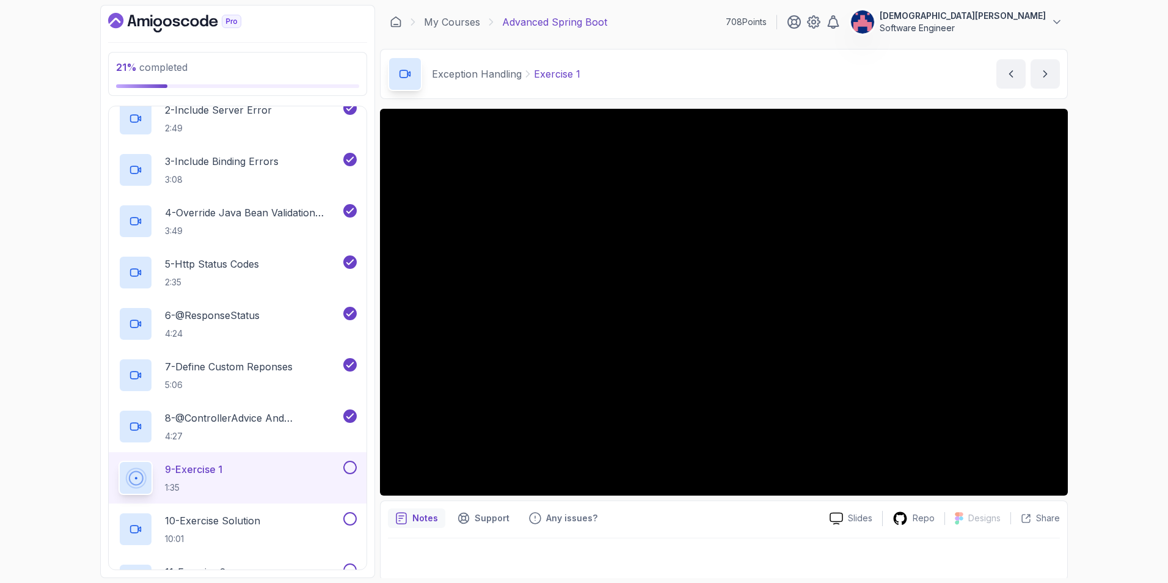
scroll to position [2, 0]
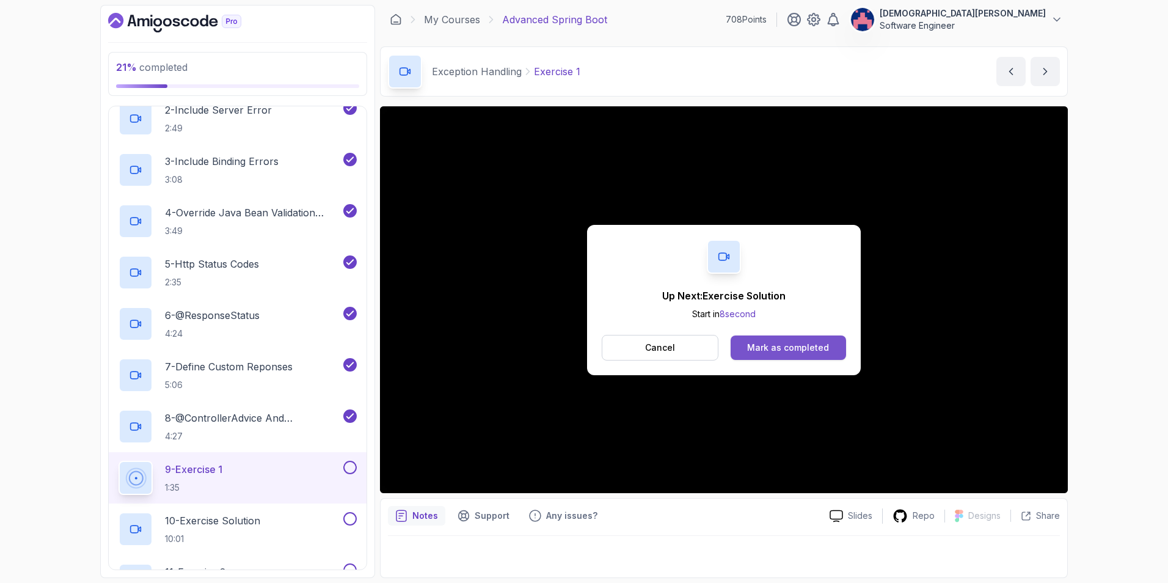
click at [762, 342] on div "Mark as completed" at bounding box center [788, 348] width 82 height 12
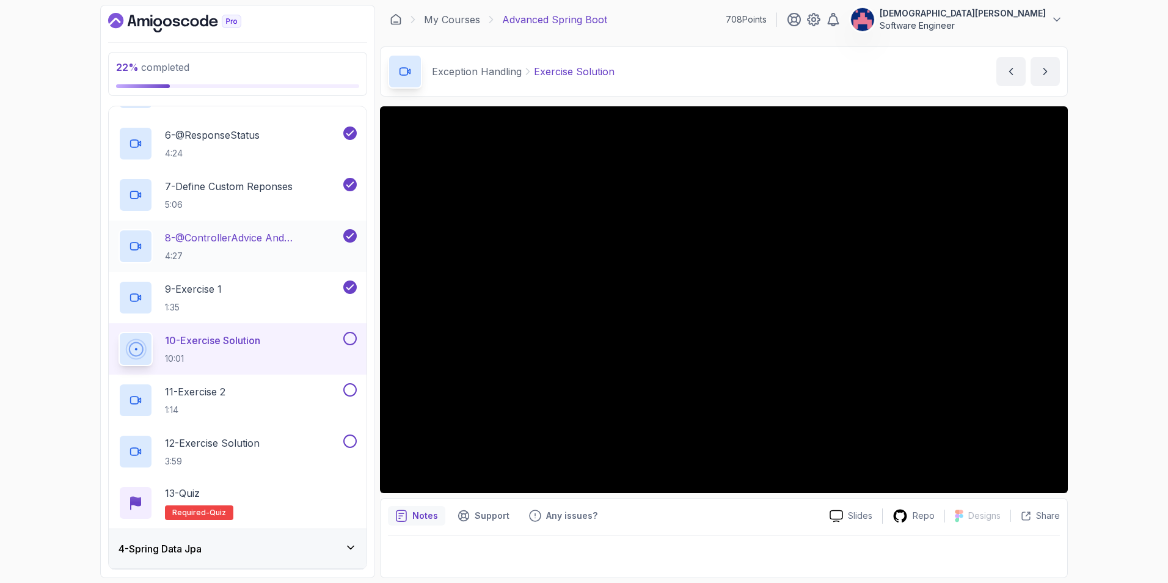
scroll to position [367, 0]
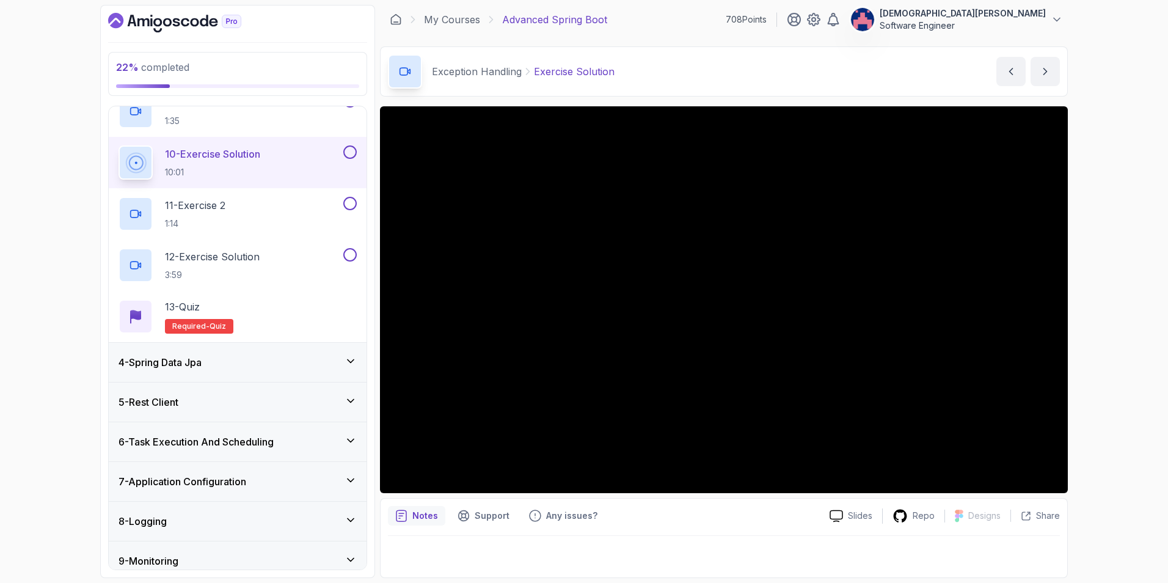
click at [320, 364] on div "4 - Spring Data Jpa" at bounding box center [238, 362] width 238 height 15
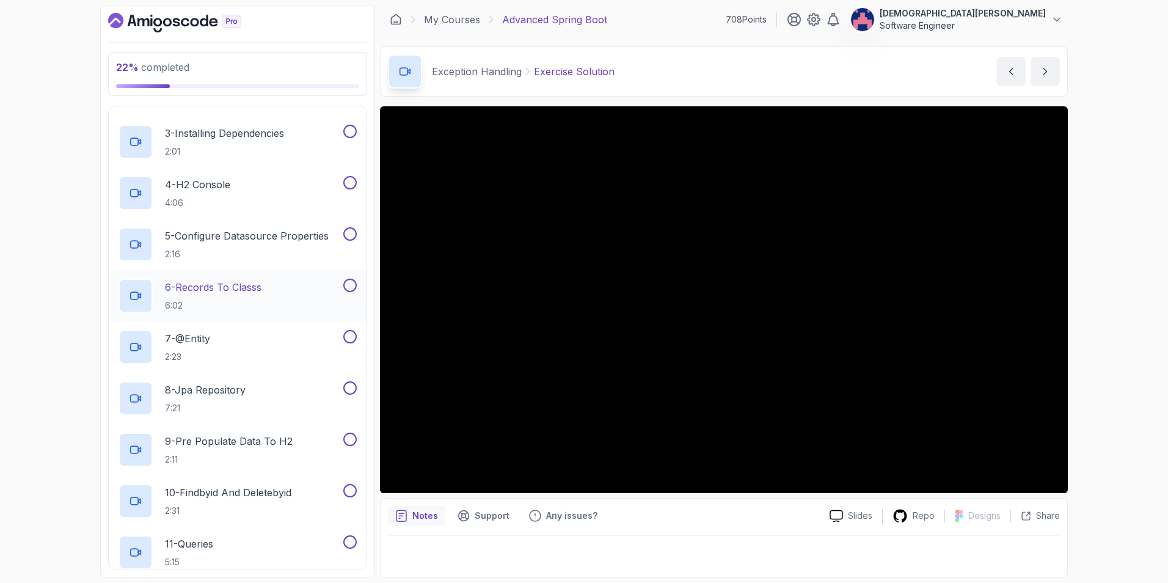
scroll to position [0, 0]
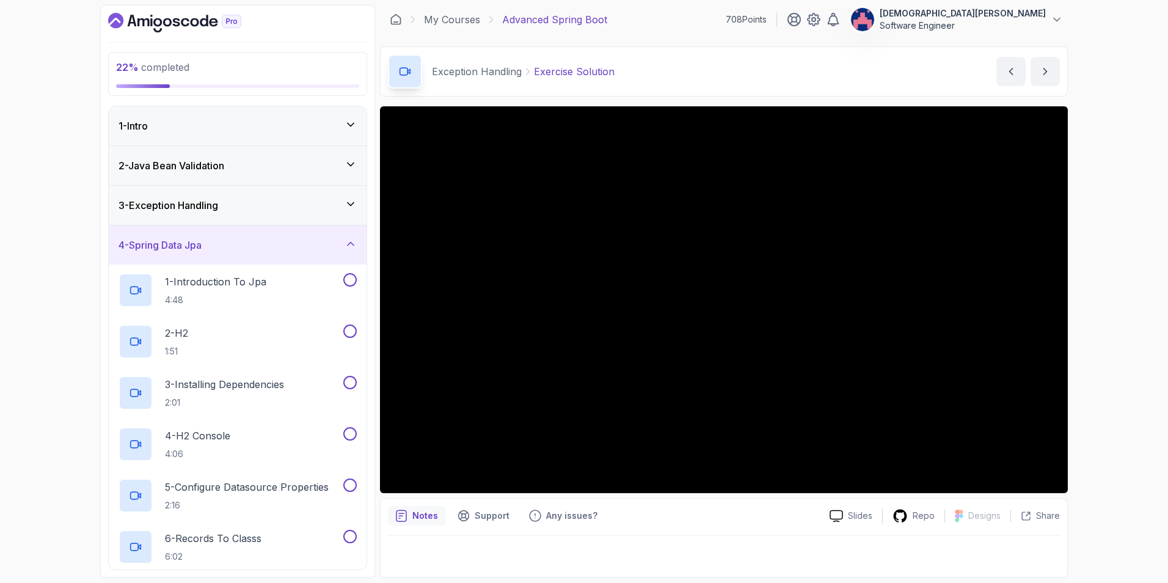
click at [350, 241] on icon at bounding box center [351, 244] width 12 height 12
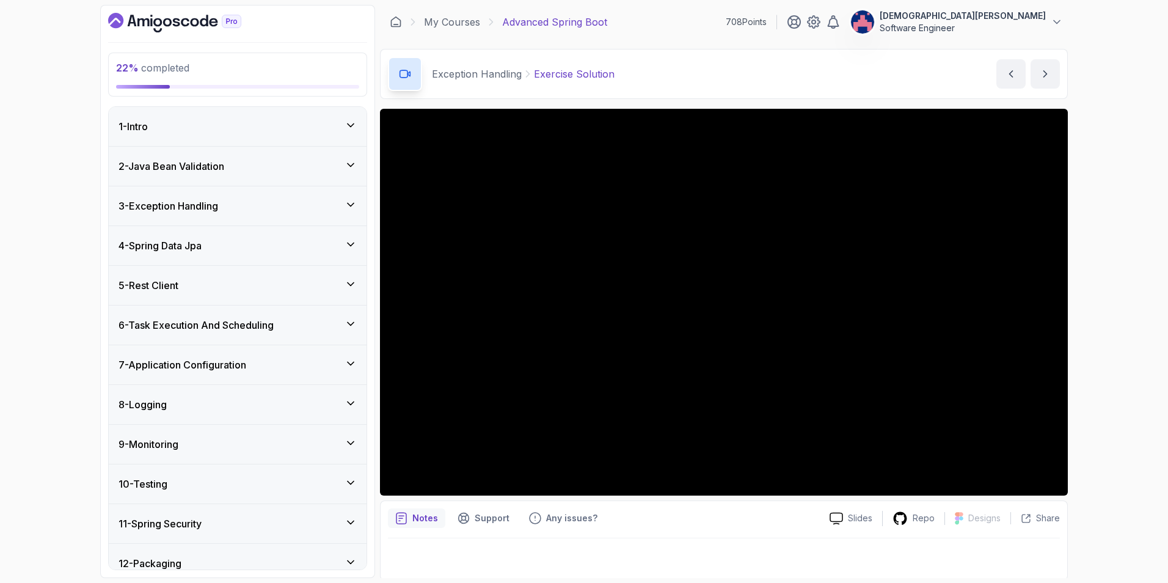
click at [331, 204] on div "3 - Exception Handling" at bounding box center [238, 206] width 238 height 15
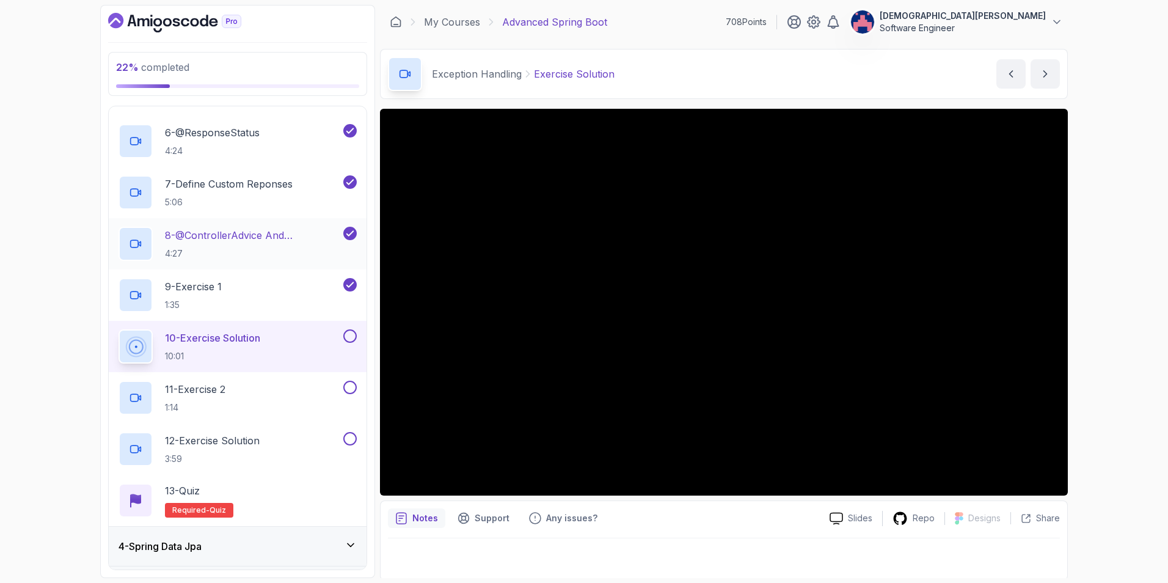
scroll to position [367, 0]
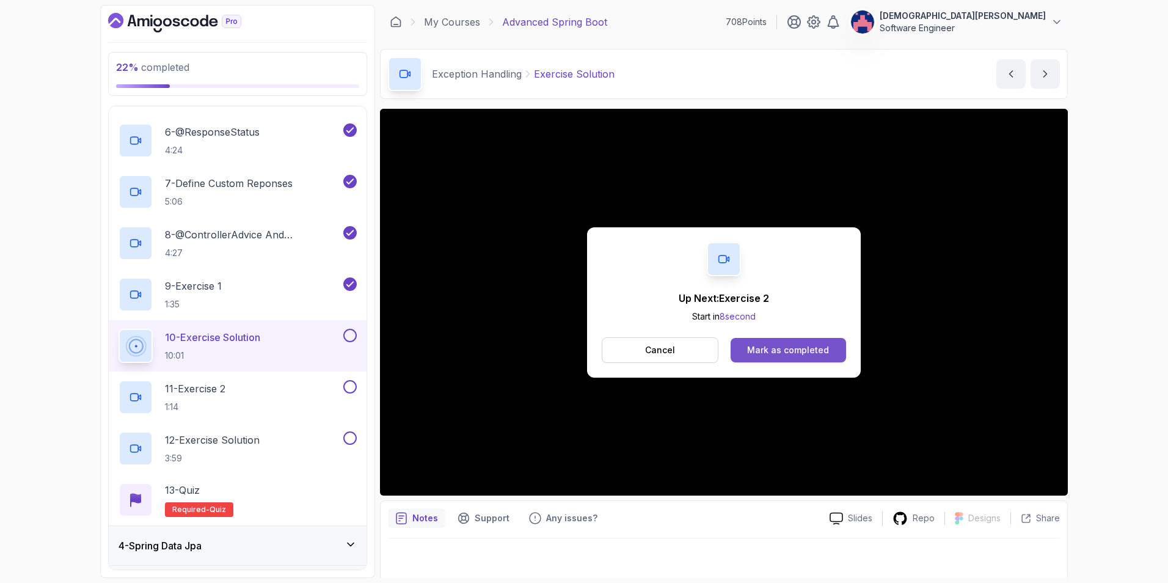
click at [777, 346] on div "Mark as completed" at bounding box center [788, 350] width 82 height 12
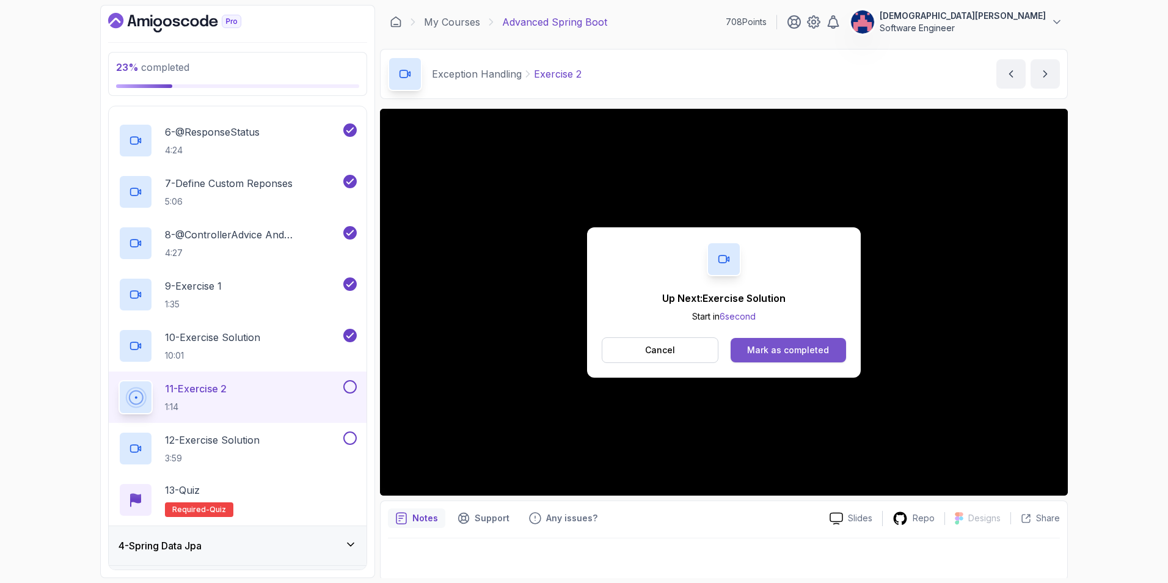
click at [777, 349] on button "Mark as completed" at bounding box center [788, 350] width 115 height 24
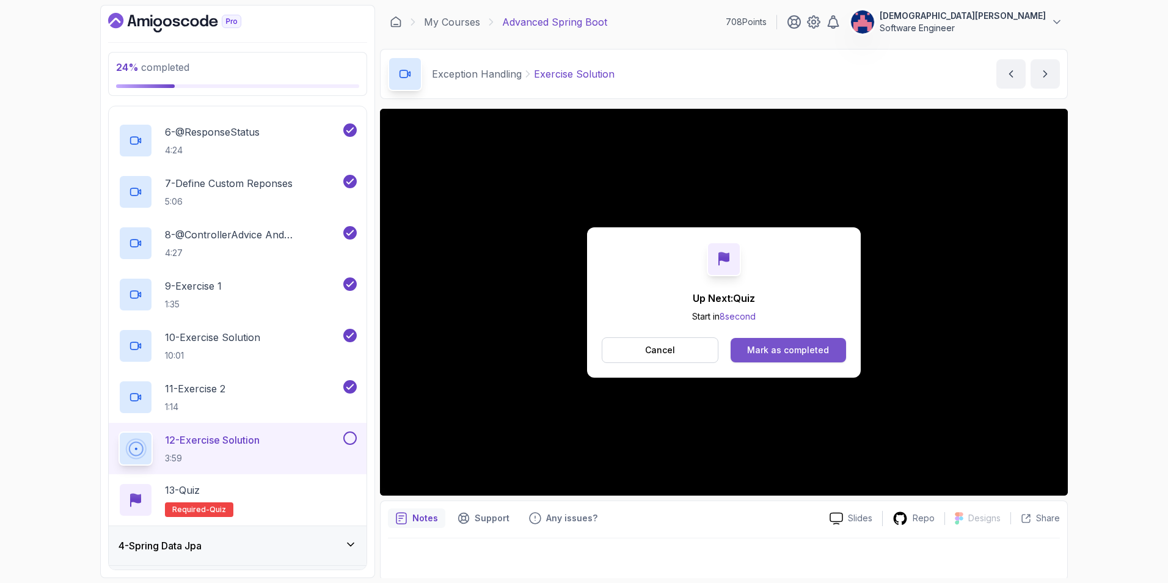
click at [777, 346] on div "Mark as completed" at bounding box center [788, 350] width 82 height 12
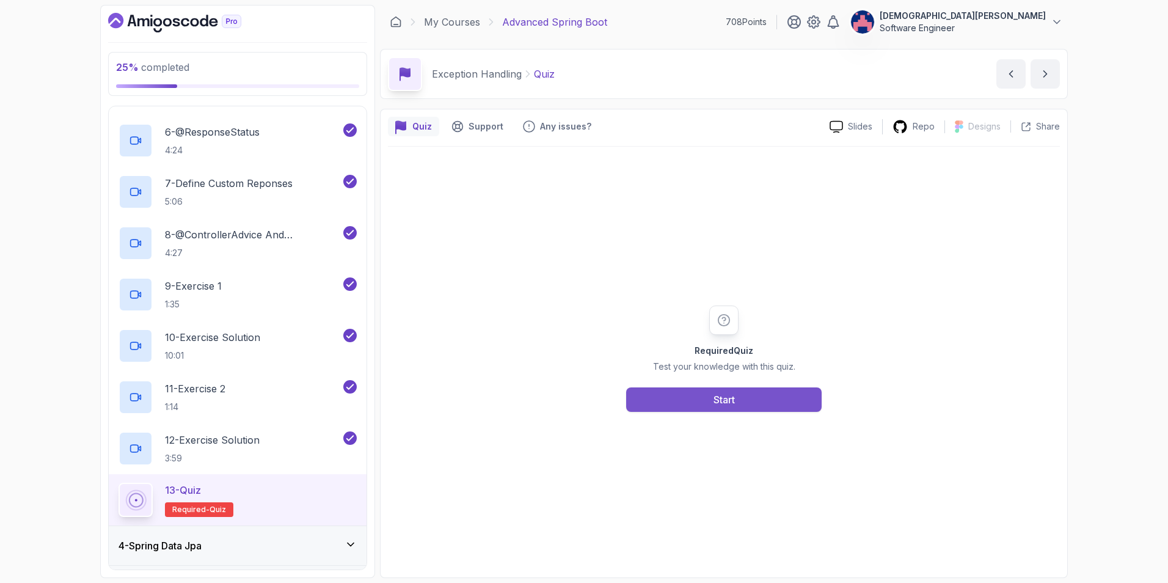
click at [725, 404] on div "Start" at bounding box center [724, 399] width 21 height 15
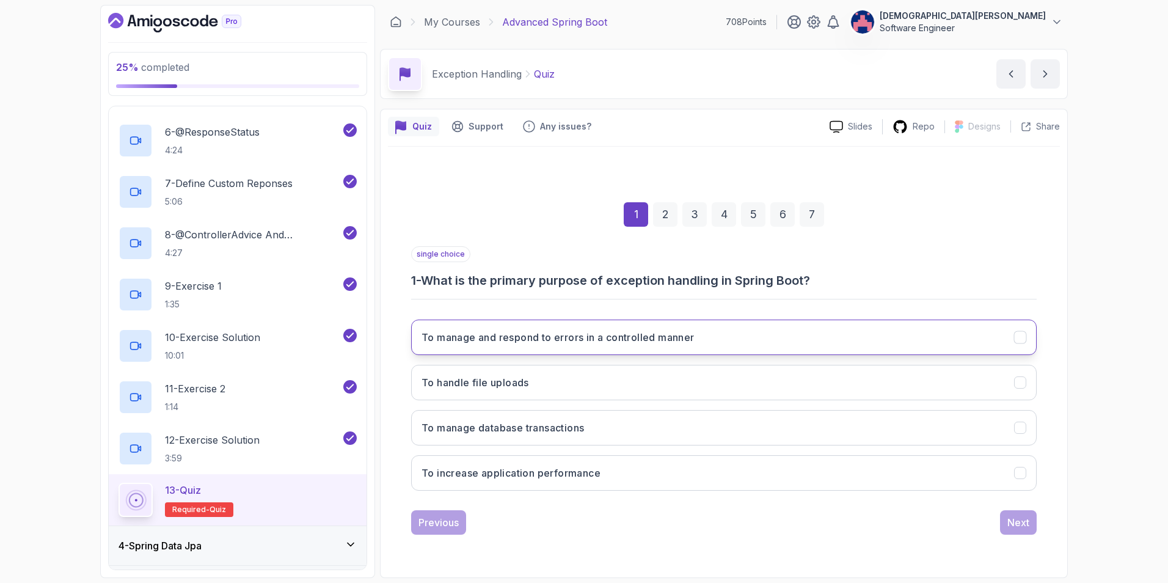
click at [672, 337] on h3 "To manage and respond to errors in a controlled manner" at bounding box center [558, 337] width 273 height 15
click at [777, 411] on div "Next" at bounding box center [1018, 522] width 22 height 15
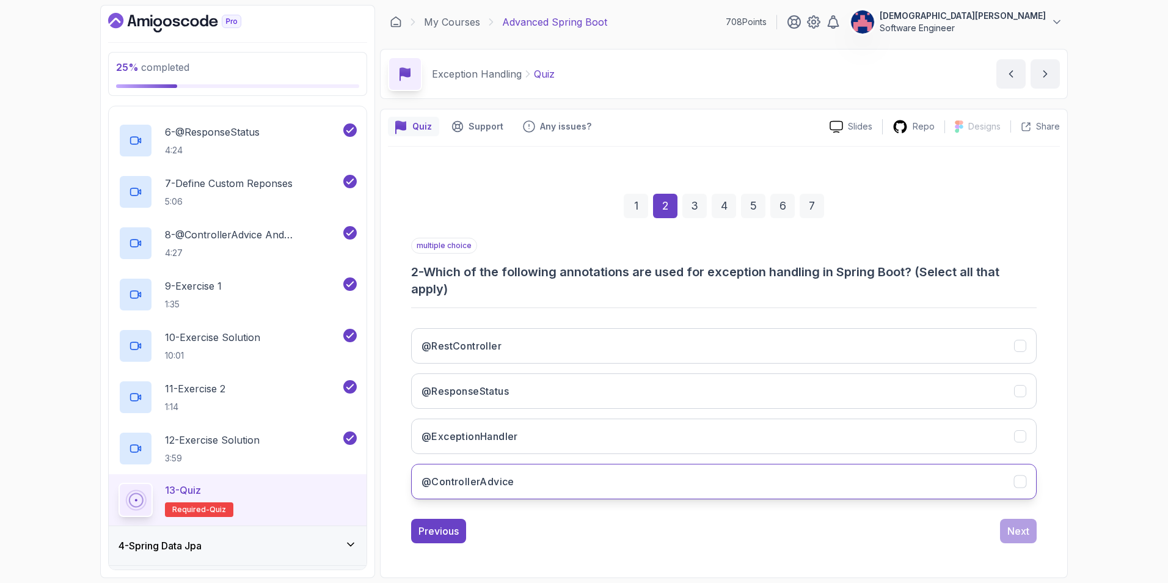
click at [777, 411] on button "@ControllerAdvice" at bounding box center [724, 481] width 626 height 35
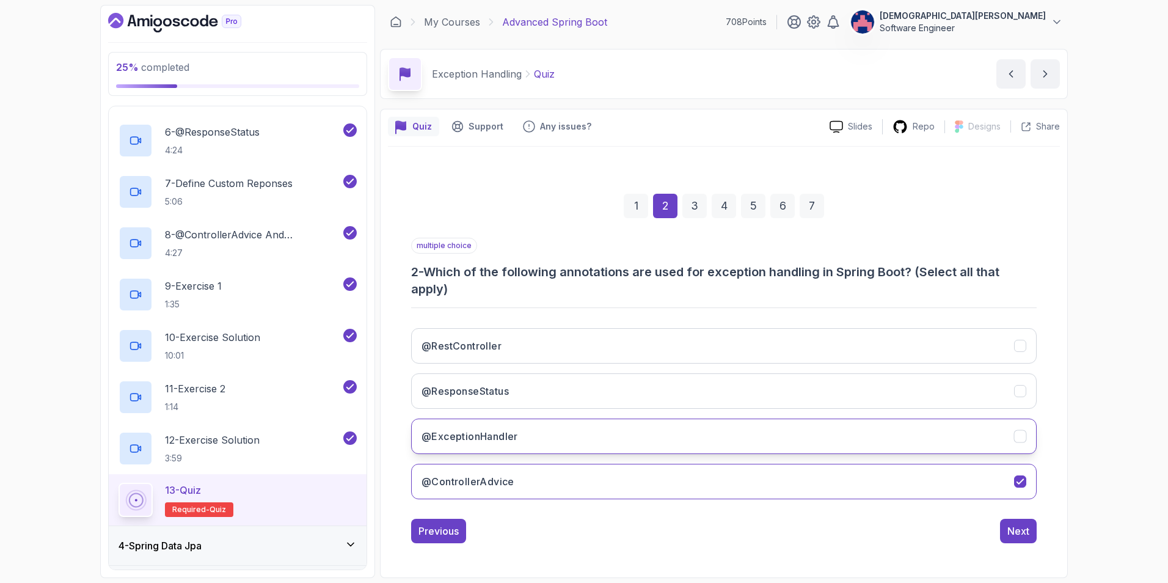
click at [777, 411] on button "@ExceptionHandler" at bounding box center [724, 436] width 626 height 35
click at [777, 411] on div "Next" at bounding box center [1018, 531] width 22 height 15
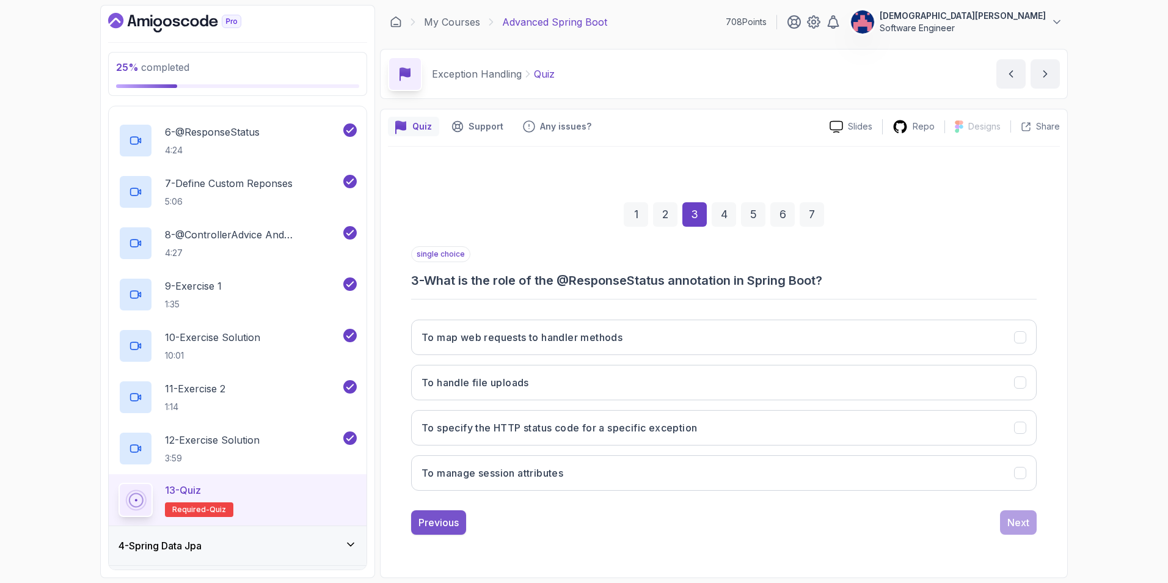
click at [450, 411] on div "Previous" at bounding box center [439, 522] width 40 height 15
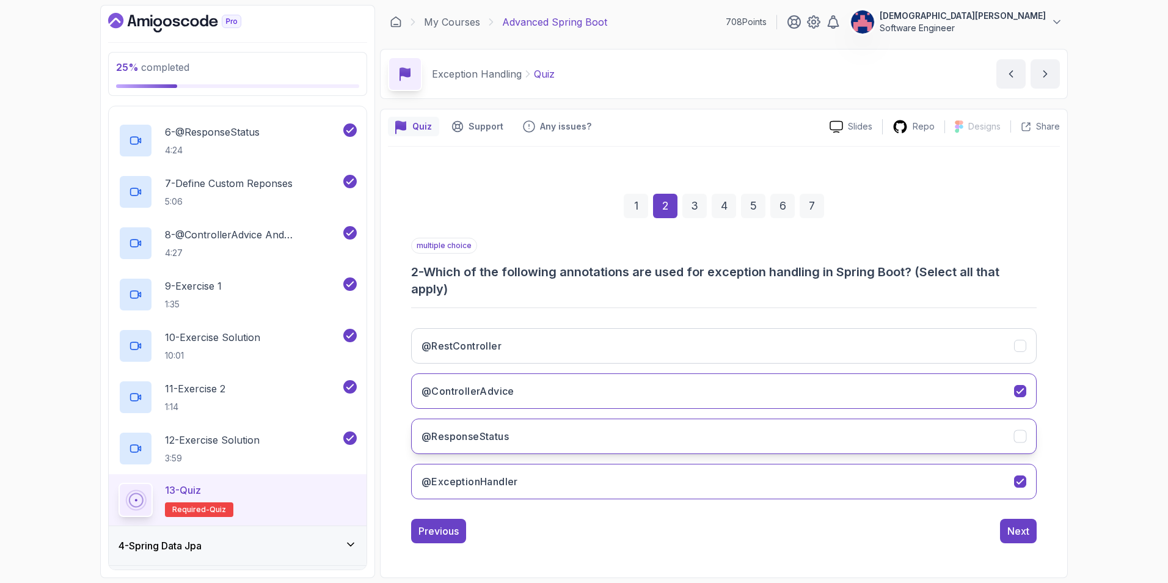
click at [533, 411] on button "@ResponseStatus" at bounding box center [724, 436] width 626 height 35
click at [777, 411] on div "Next" at bounding box center [1018, 531] width 22 height 15
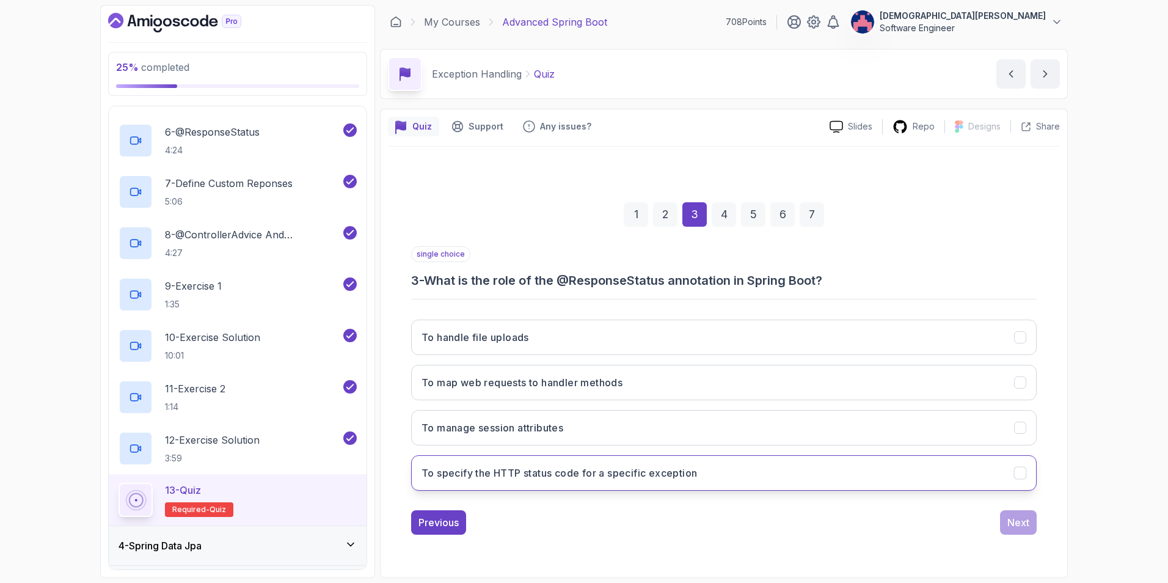
click at [777, 411] on button "To specify the HTTP status code for a specific exception" at bounding box center [724, 472] width 626 height 35
click at [777, 411] on div "Next" at bounding box center [1018, 522] width 22 height 15
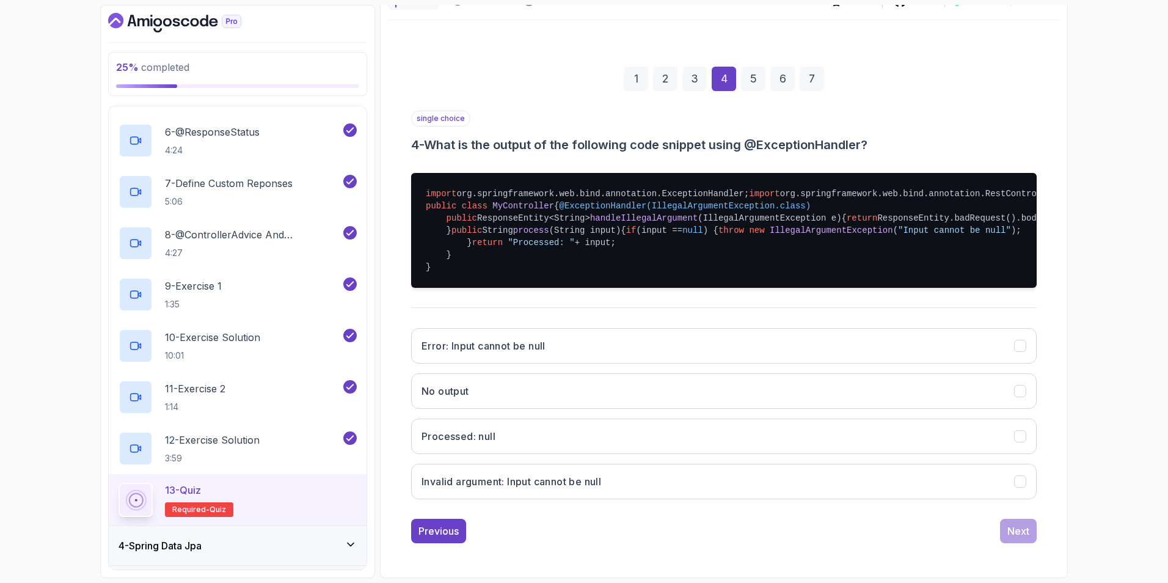
scroll to position [273, 0]
click at [686, 411] on button "Invalid argument: Input cannot be null" at bounding box center [724, 481] width 626 height 35
click at [777, 411] on div "Next" at bounding box center [1018, 531] width 22 height 15
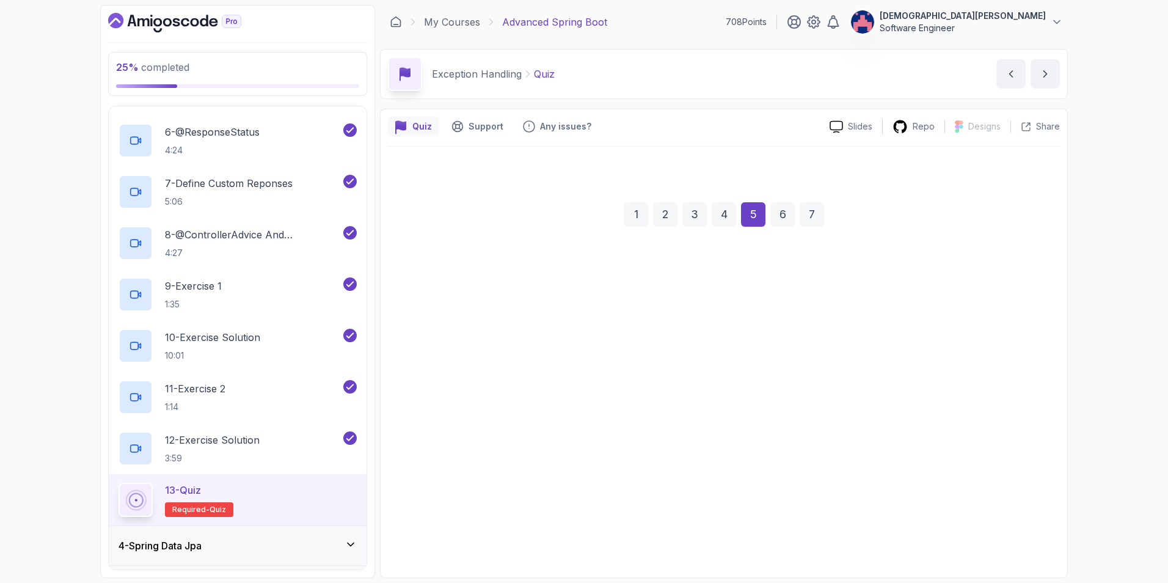
scroll to position [0, 0]
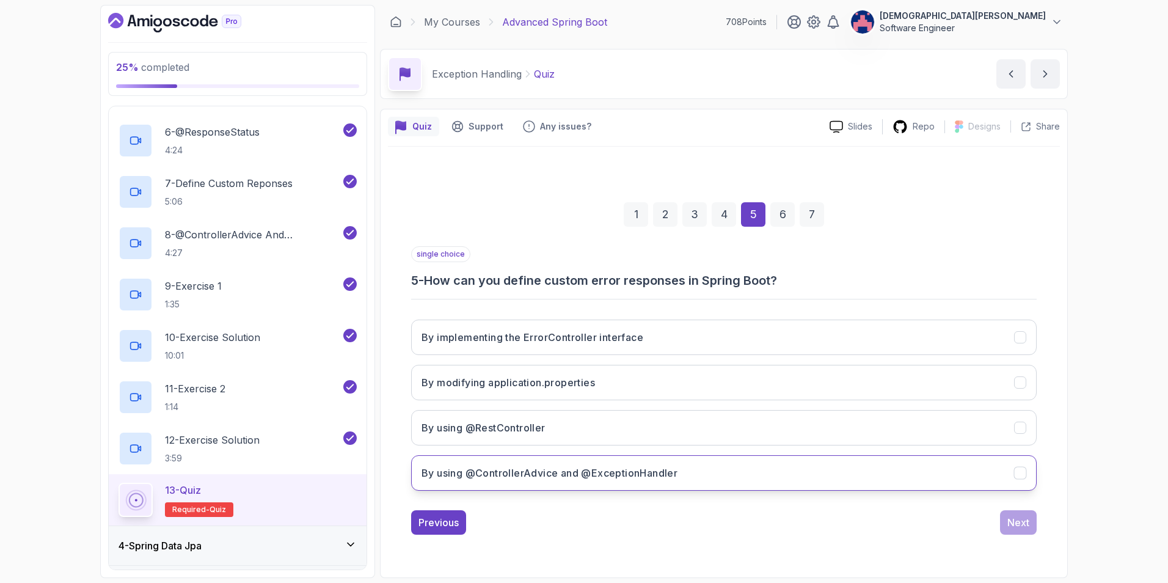
click at [777, 411] on button "By using @ControllerAdvice and @ExceptionHandler" at bounding box center [724, 472] width 626 height 35
click at [777, 411] on div "Next" at bounding box center [1018, 522] width 22 height 15
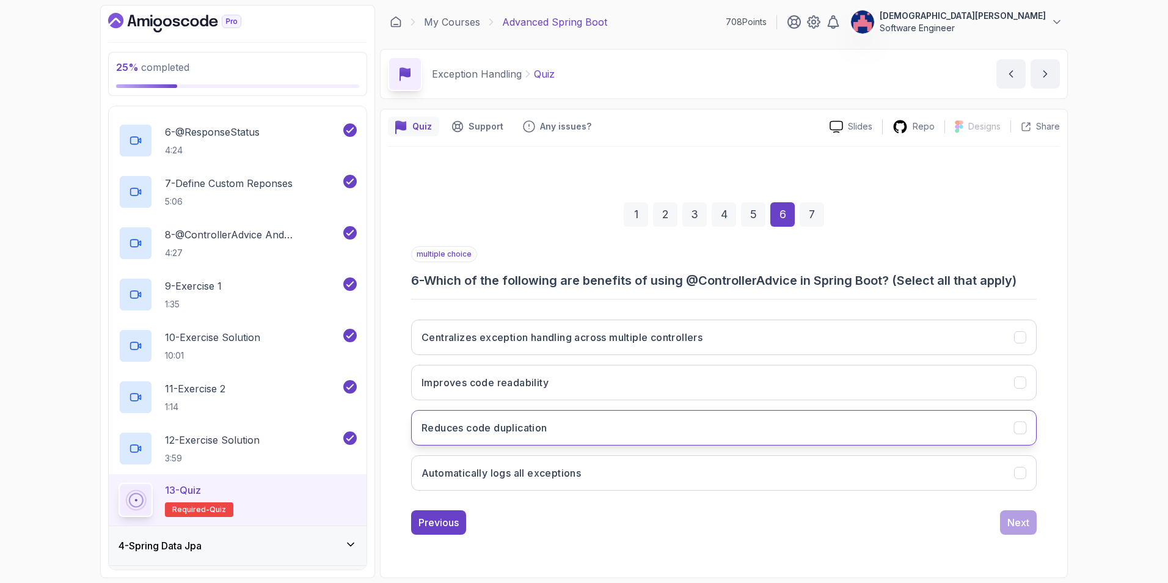
click at [777, 411] on icon "Reduces code duplication" at bounding box center [1021, 428] width 12 height 12
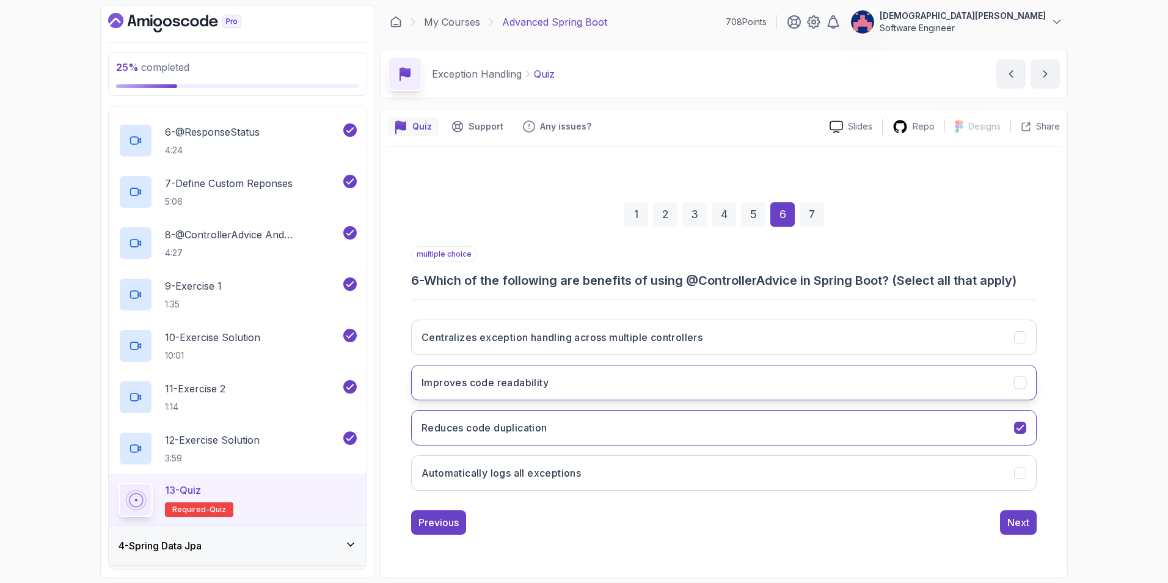
click at [777, 381] on button "Improves code readability" at bounding box center [724, 382] width 626 height 35
click at [777, 411] on icon "Automatically logs all exceptions" at bounding box center [1021, 473] width 12 height 12
click at [777, 345] on button "Centralizes exception handling across multiple controllers" at bounding box center [724, 337] width 626 height 35
click at [777, 411] on button "Next" at bounding box center [1018, 522] width 37 height 24
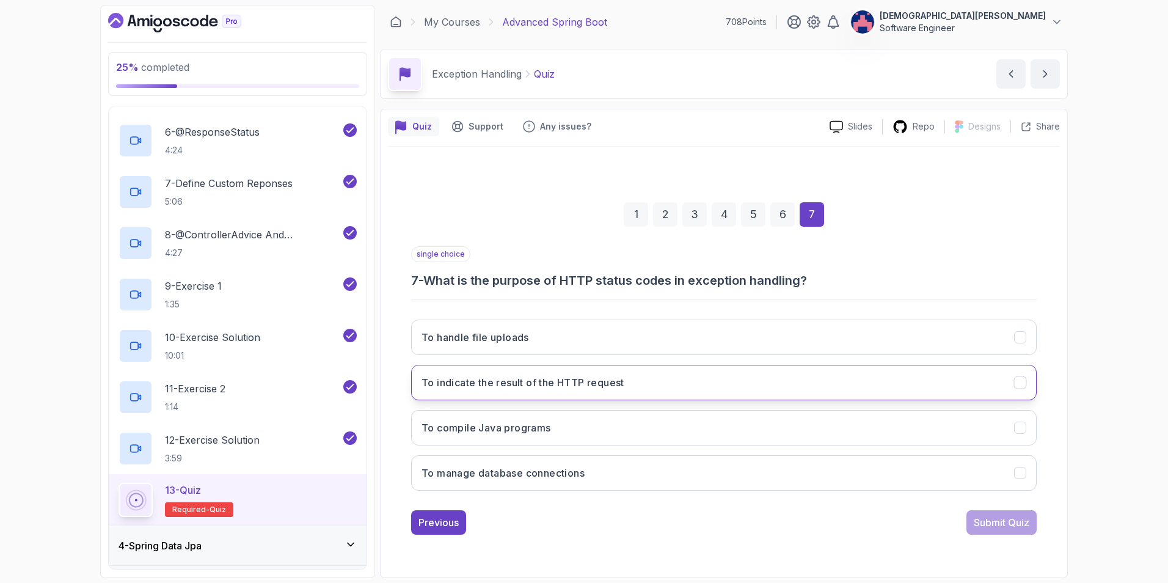
click at [777, 389] on button "To indicate the result of the HTTP request" at bounding box center [724, 382] width 626 height 35
click at [777, 411] on div "Submit Quiz" at bounding box center [1002, 522] width 56 height 15
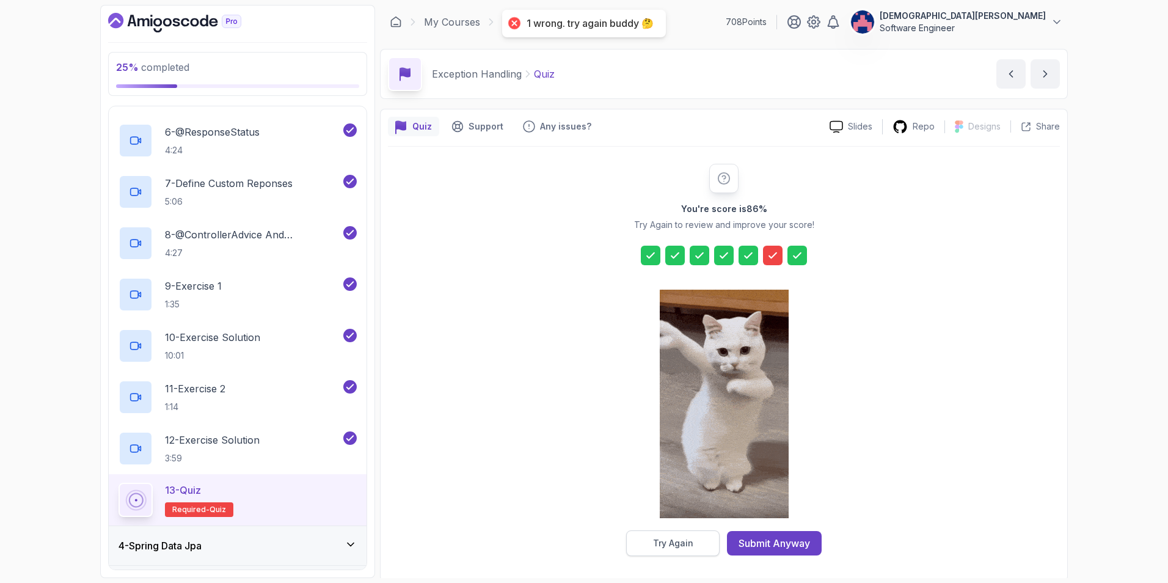
click at [688, 411] on div "Try Again" at bounding box center [673, 543] width 40 height 12
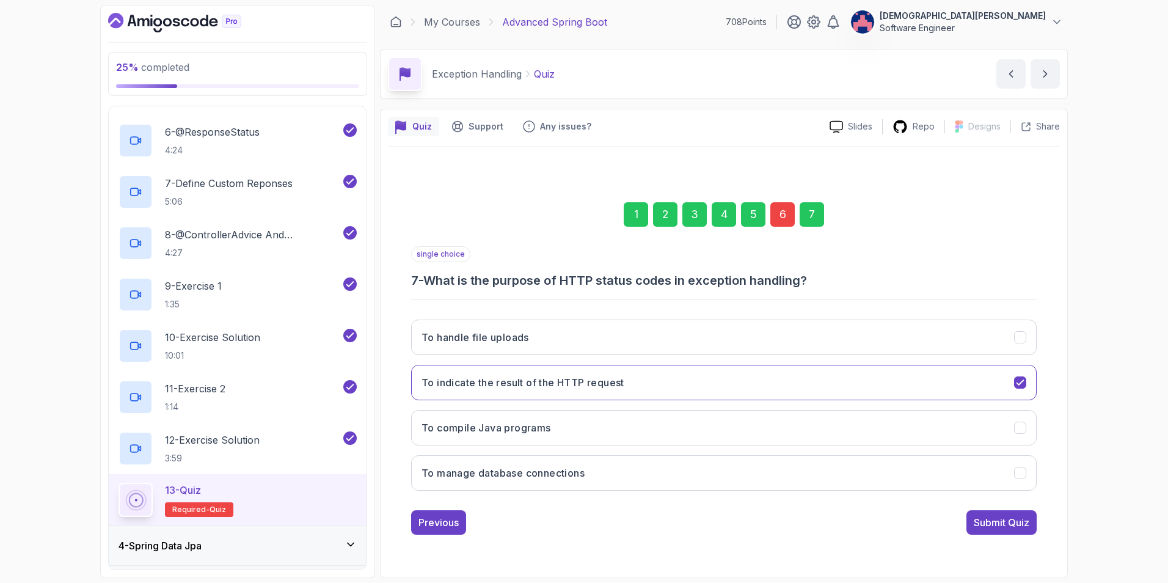
click at [777, 219] on div "6" at bounding box center [782, 214] width 24 height 24
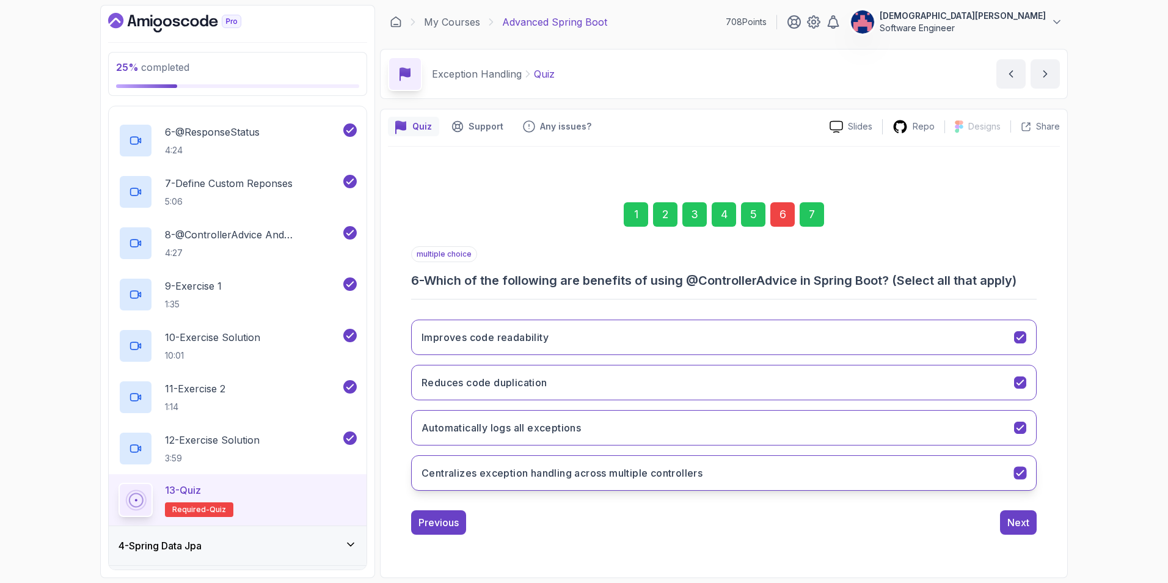
click at [777, 411] on icon "Centralizes exception handling across multiple controllers" at bounding box center [1021, 473] width 12 height 12
click at [777, 411] on div "Next" at bounding box center [1018, 522] width 22 height 15
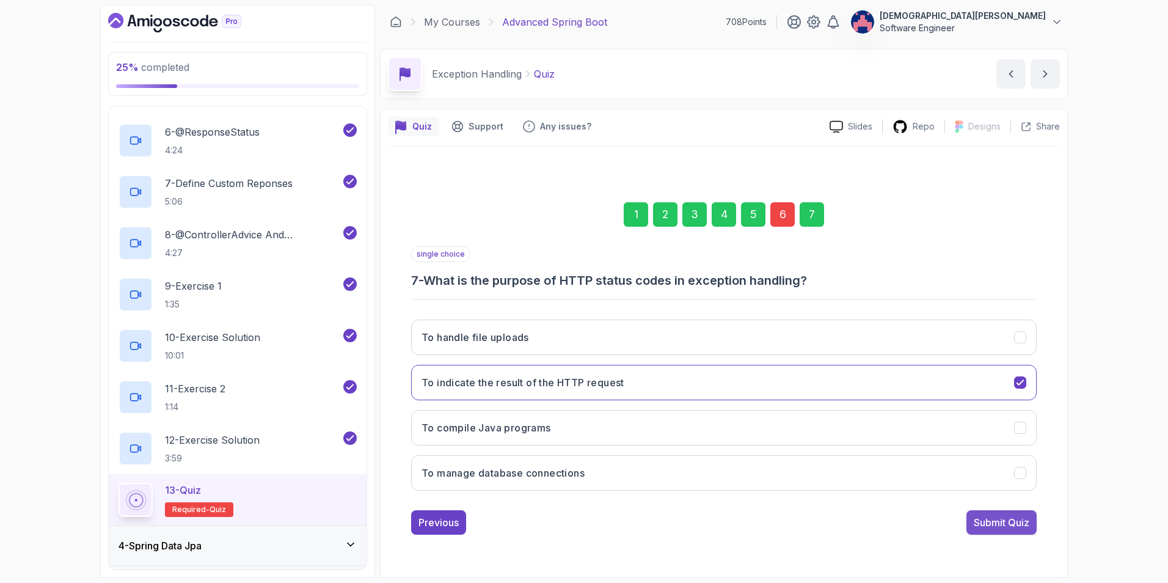
click at [777, 411] on div "Submit Quiz" at bounding box center [1002, 522] width 56 height 15
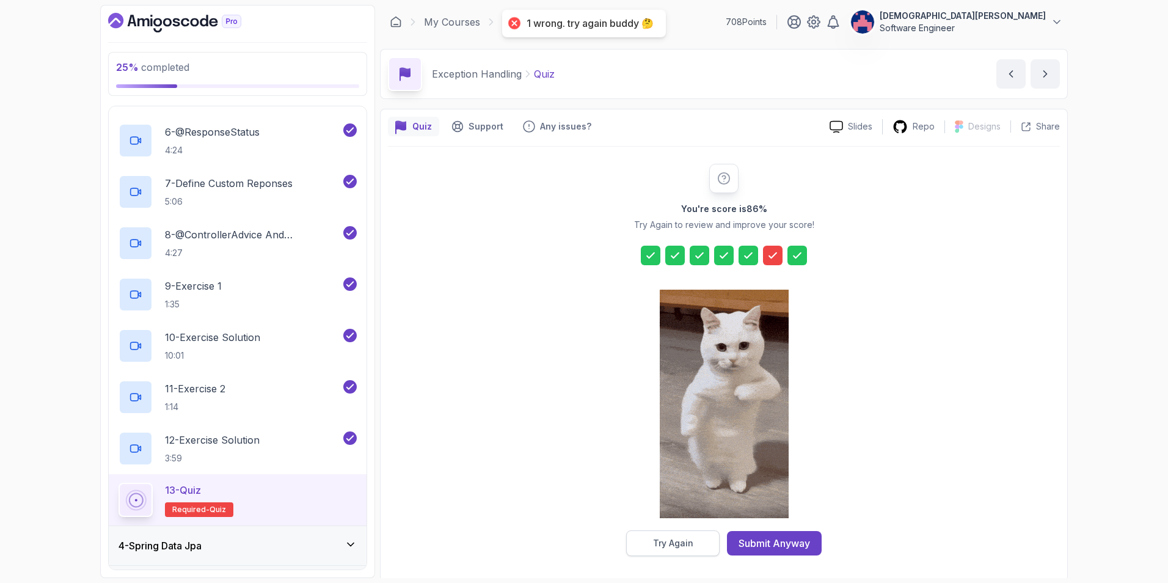
click at [685, 411] on div "Try Again" at bounding box center [673, 543] width 40 height 12
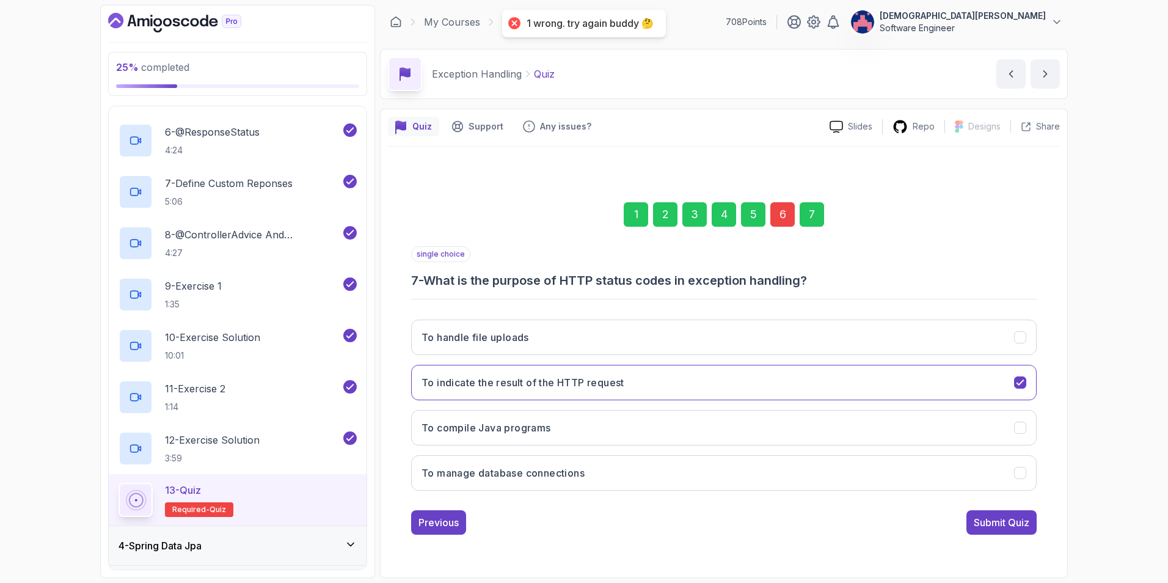
click at [777, 211] on div "6" at bounding box center [782, 214] width 24 height 24
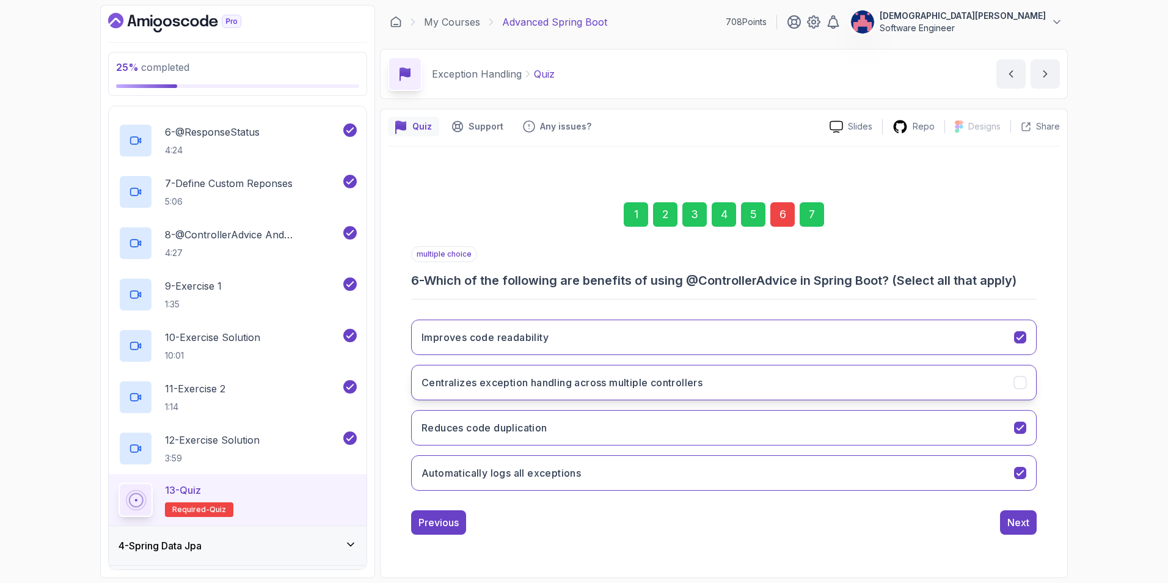
click at [777, 378] on icon "Centralizes exception handling across multiple controllers" at bounding box center [1021, 382] width 12 height 12
click at [777, 411] on icon "Automatically logs all exceptions" at bounding box center [1021, 473] width 12 height 12
click at [777, 411] on div "Next" at bounding box center [1018, 522] width 22 height 15
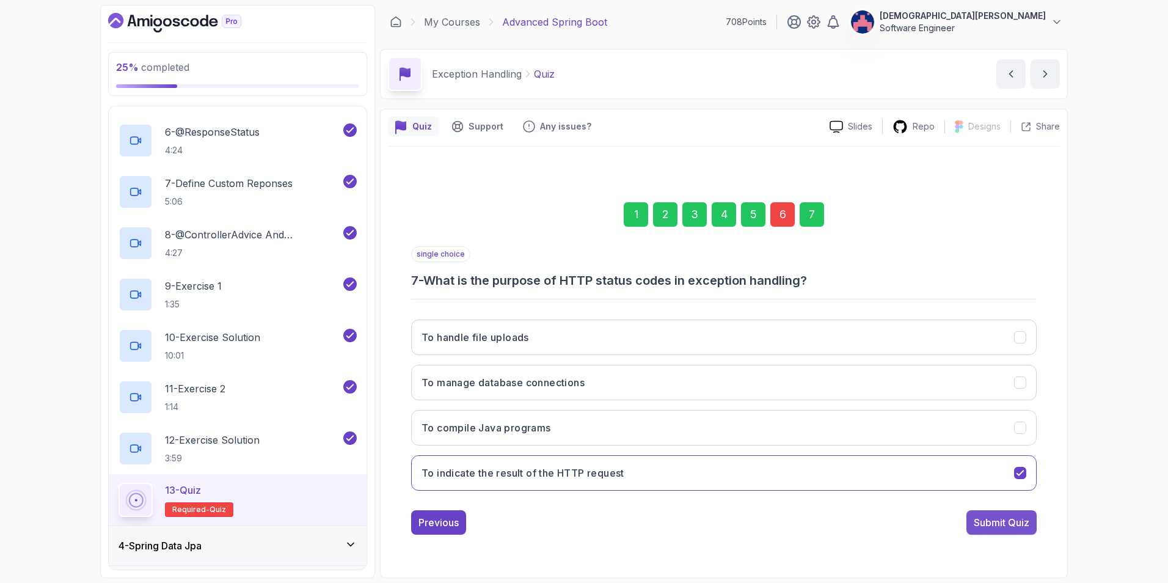
click at [777, 411] on div "Submit Quiz" at bounding box center [1002, 522] width 56 height 15
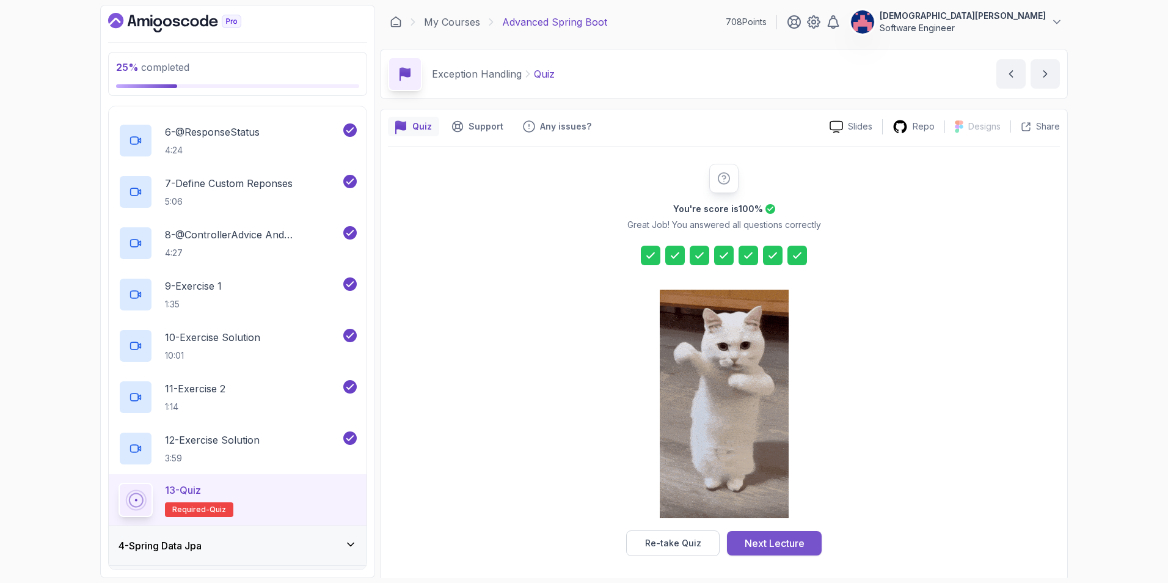
click at [777, 411] on button "Next Lecture" at bounding box center [774, 543] width 95 height 24
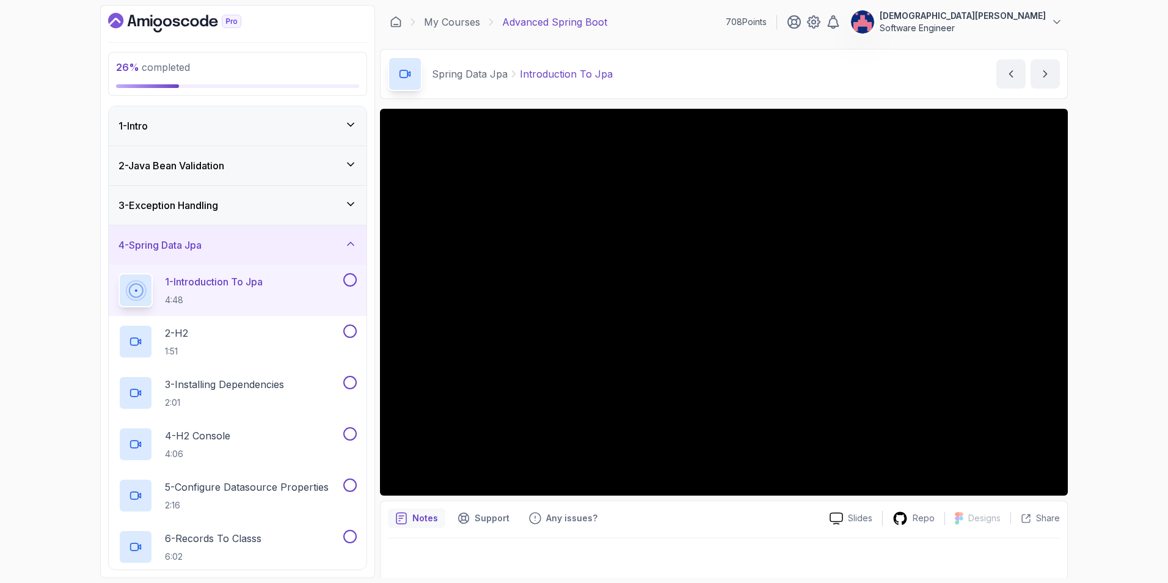
click at [304, 204] on div "3 - Exception Handling" at bounding box center [238, 205] width 238 height 15
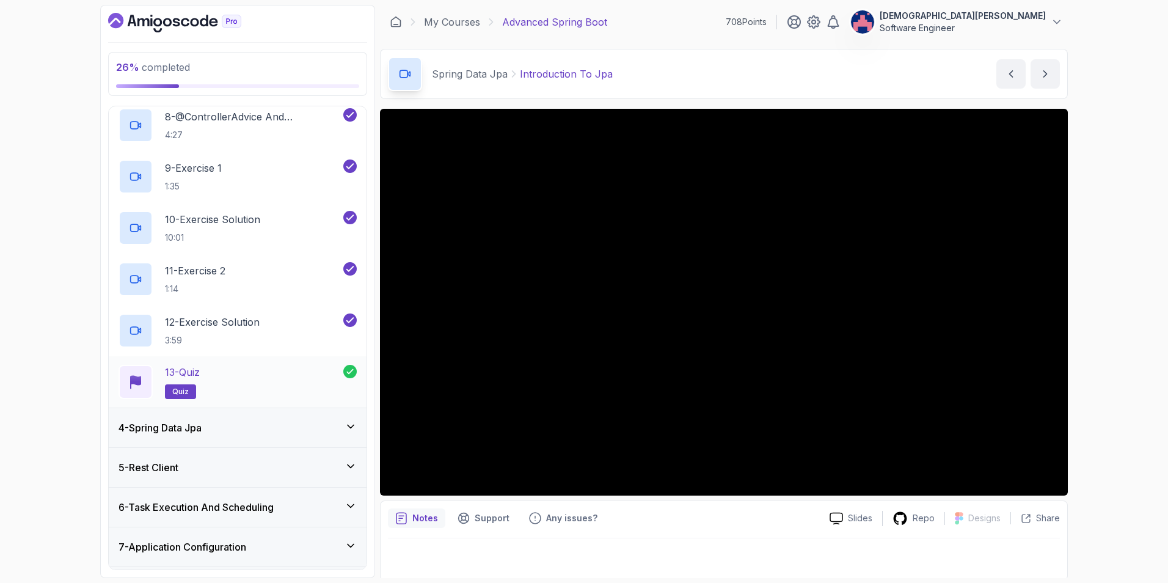
scroll to position [489, 0]
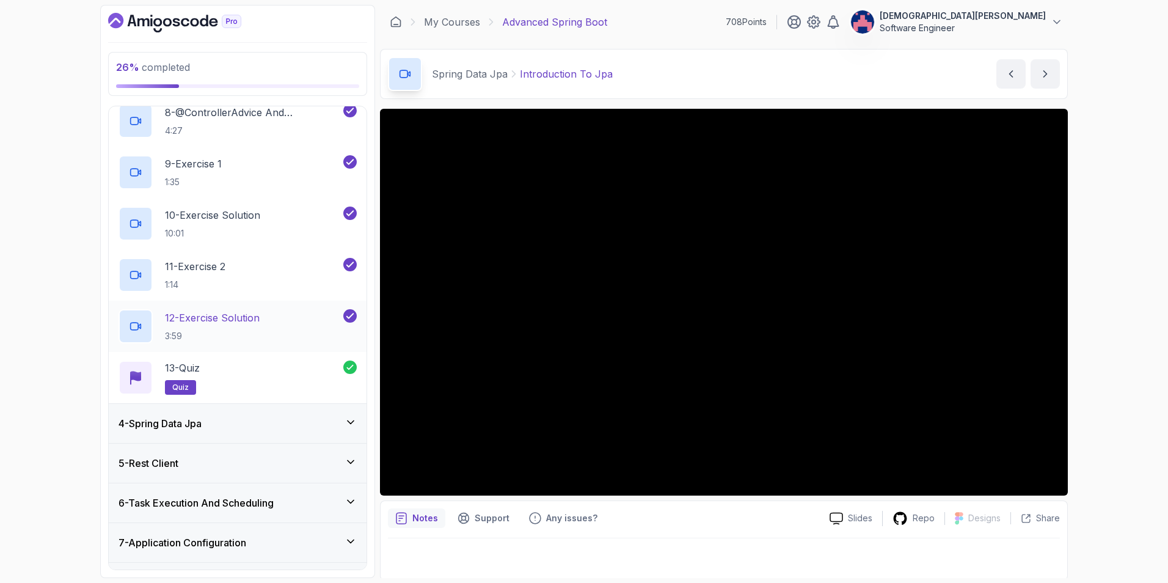
click at [265, 315] on div "12 - Exercise Solution 3:59" at bounding box center [230, 326] width 222 height 34
click at [283, 280] on div "11 - Exercise 2 1:14" at bounding box center [230, 275] width 222 height 34
